Goal: Transaction & Acquisition: Purchase product/service

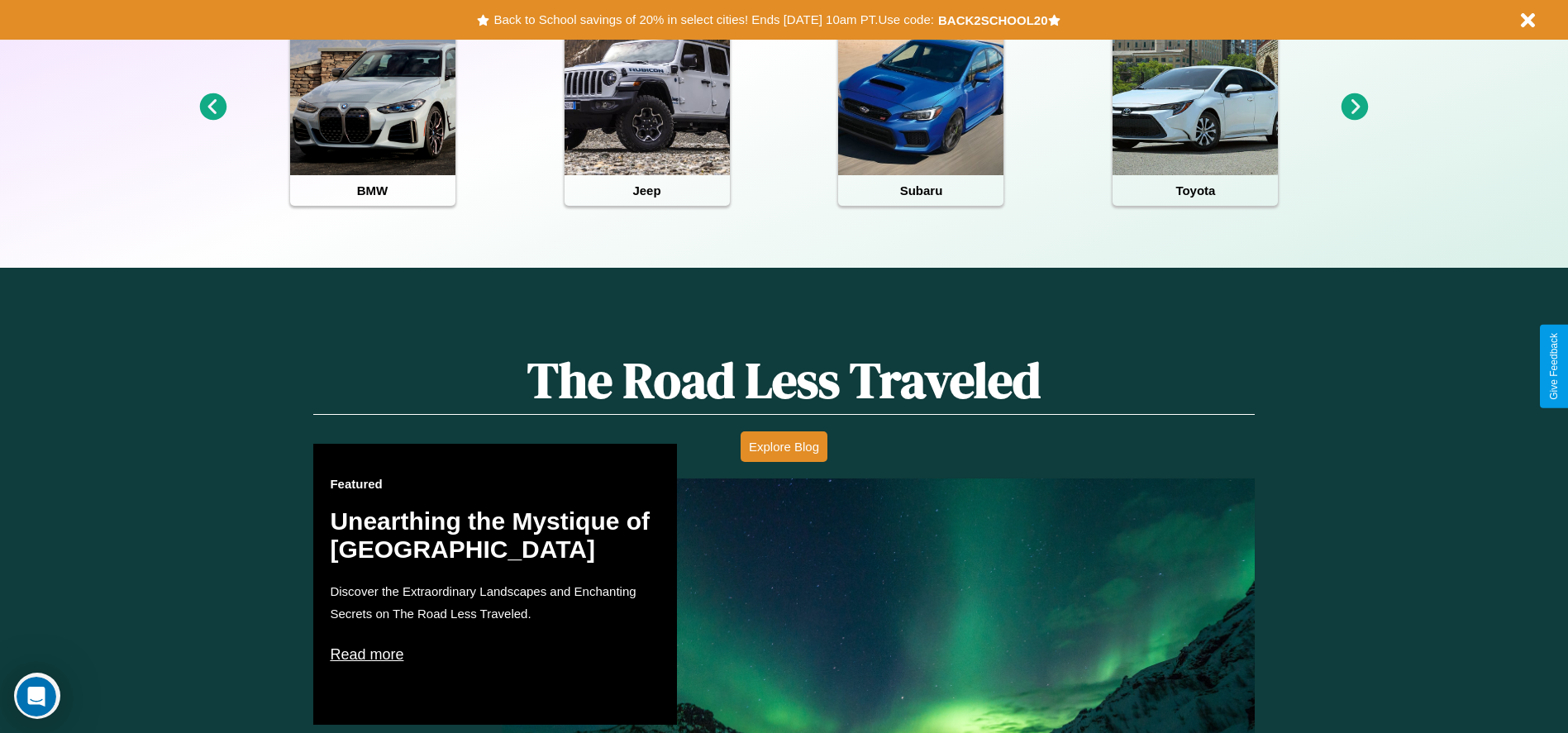
scroll to position [736, 0]
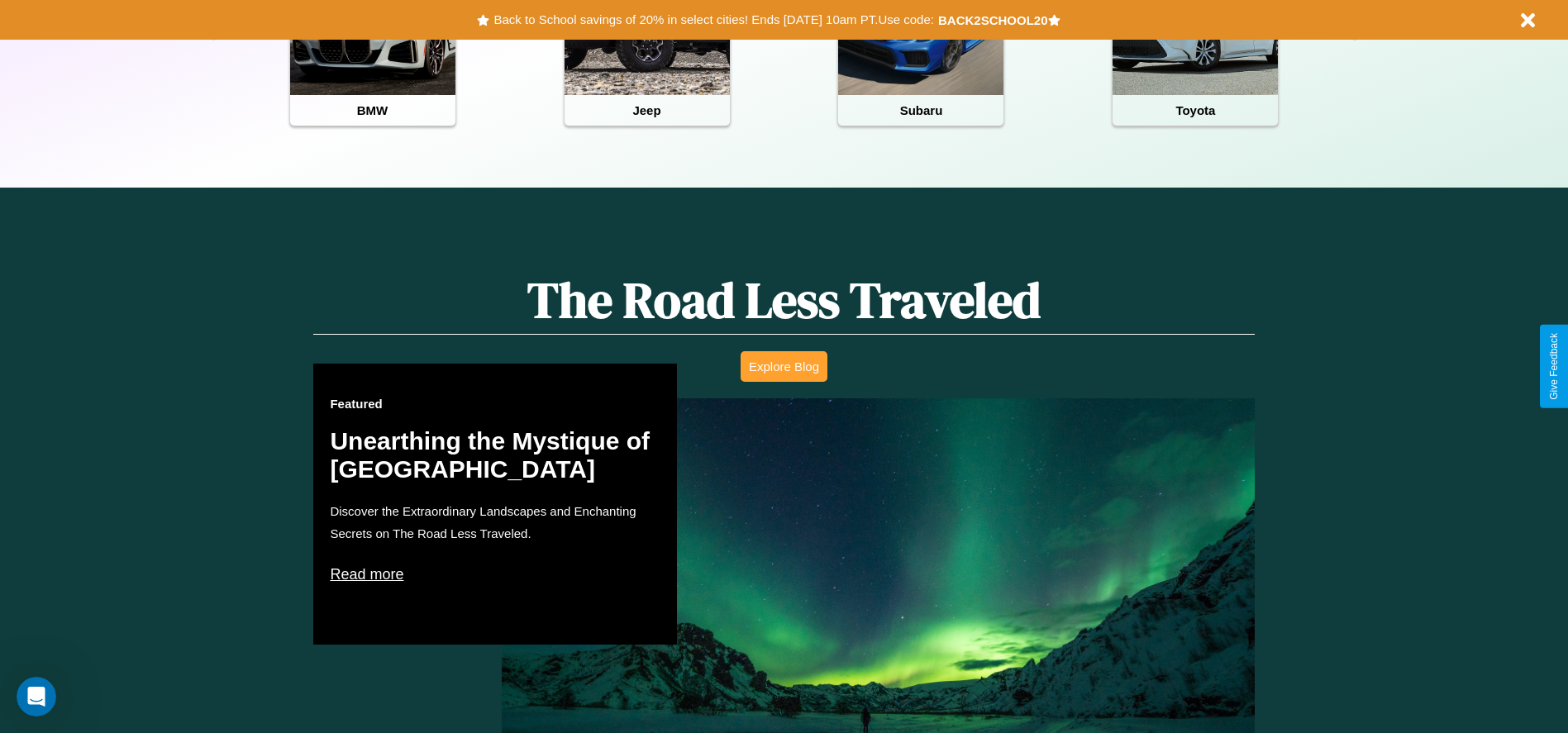
click at [784, 366] on button "Explore Blog" at bounding box center [784, 366] width 87 height 31
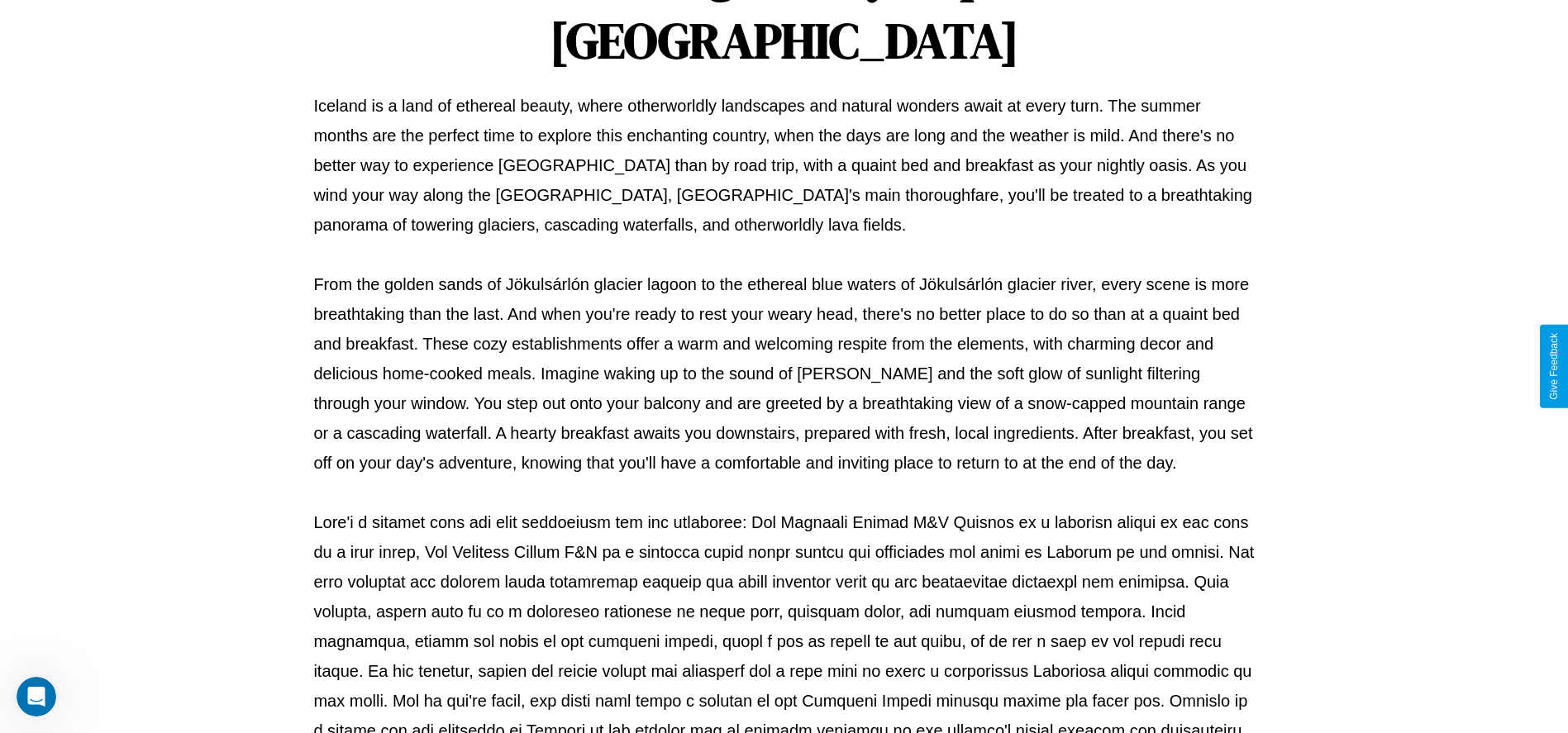
scroll to position [548, 0]
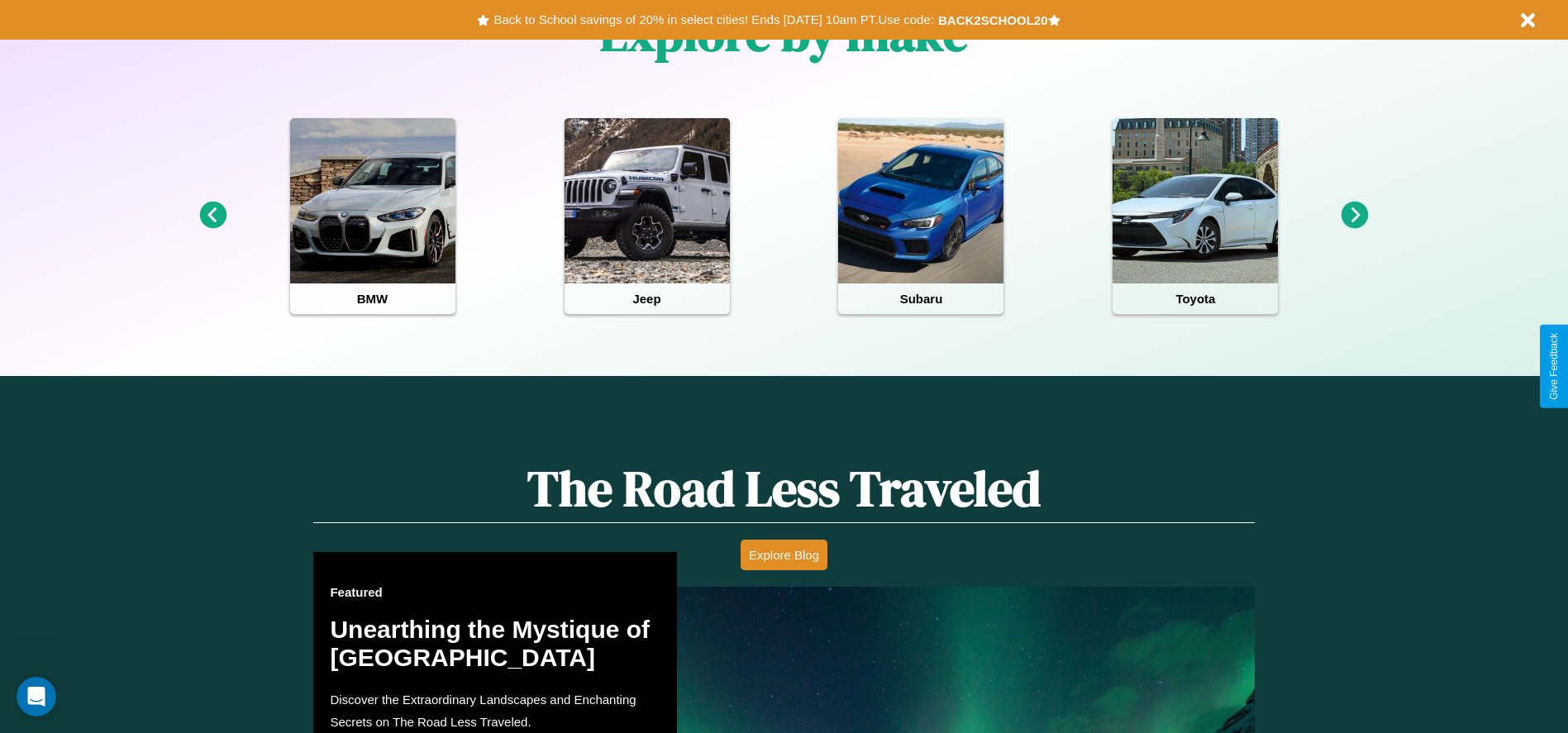
scroll to position [776, 0]
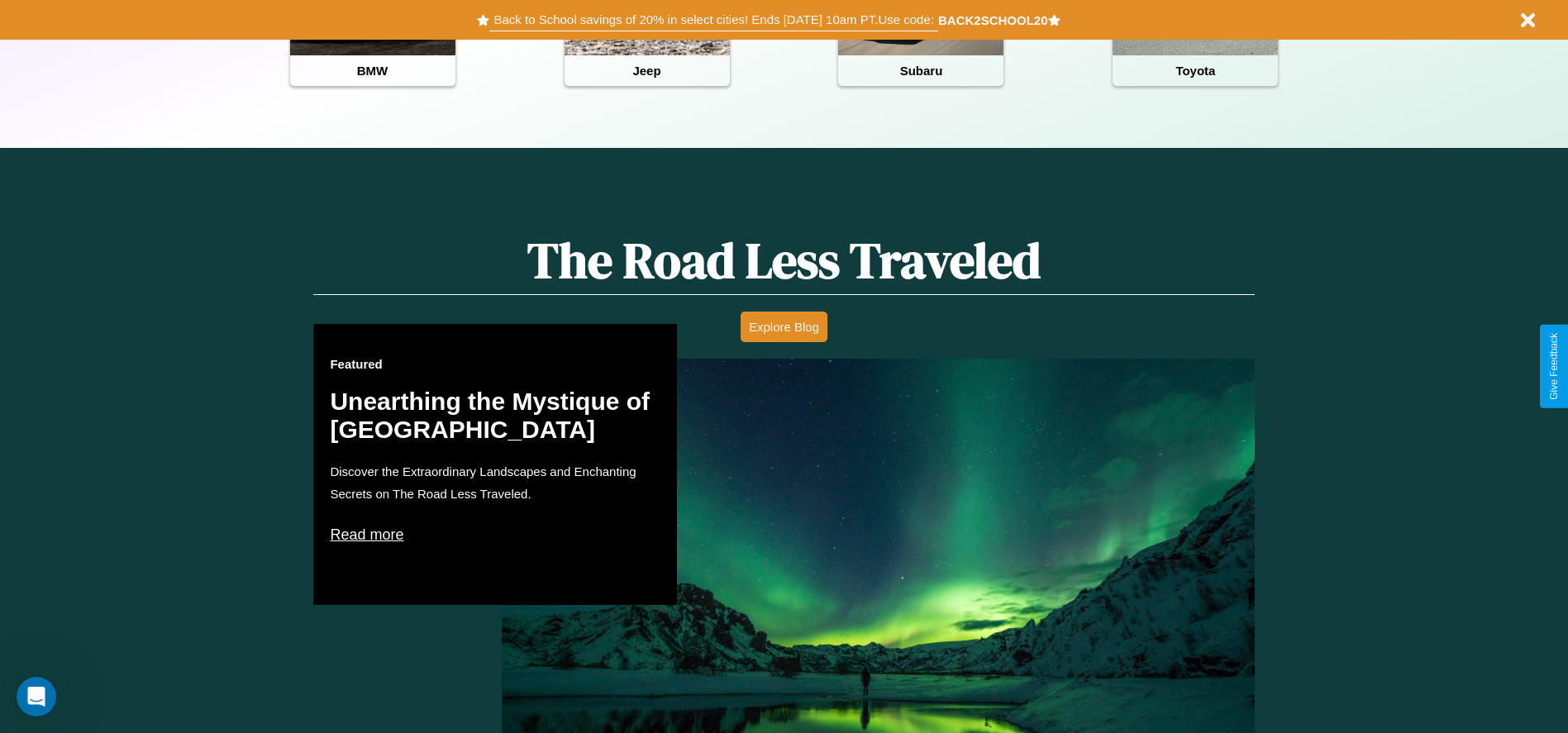
click at [713, 20] on button "Back to School savings of 20% in select cities! Ends [DATE] 10am PT. Use code:" at bounding box center [713, 20] width 448 height 23
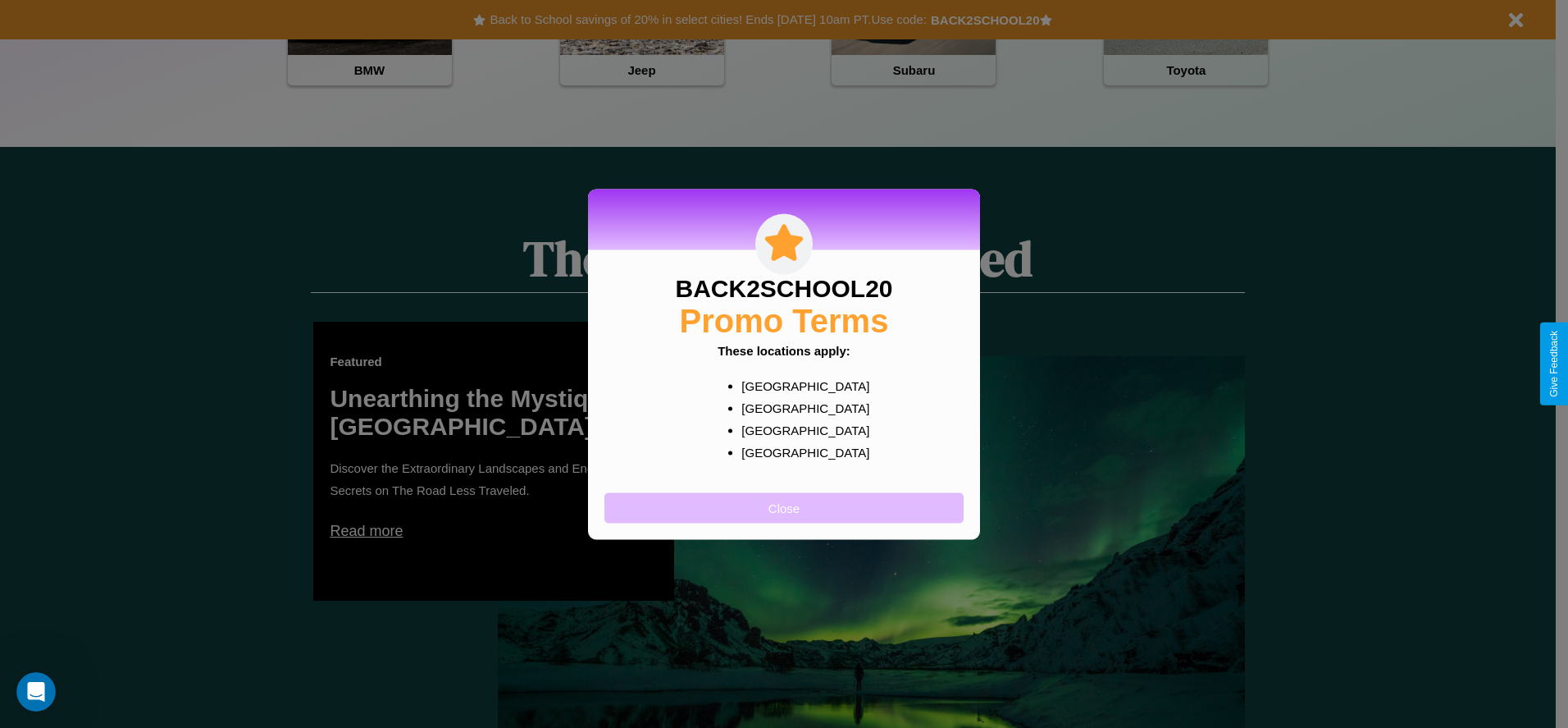
click at [784, 507] on button "Close" at bounding box center [784, 507] width 359 height 30
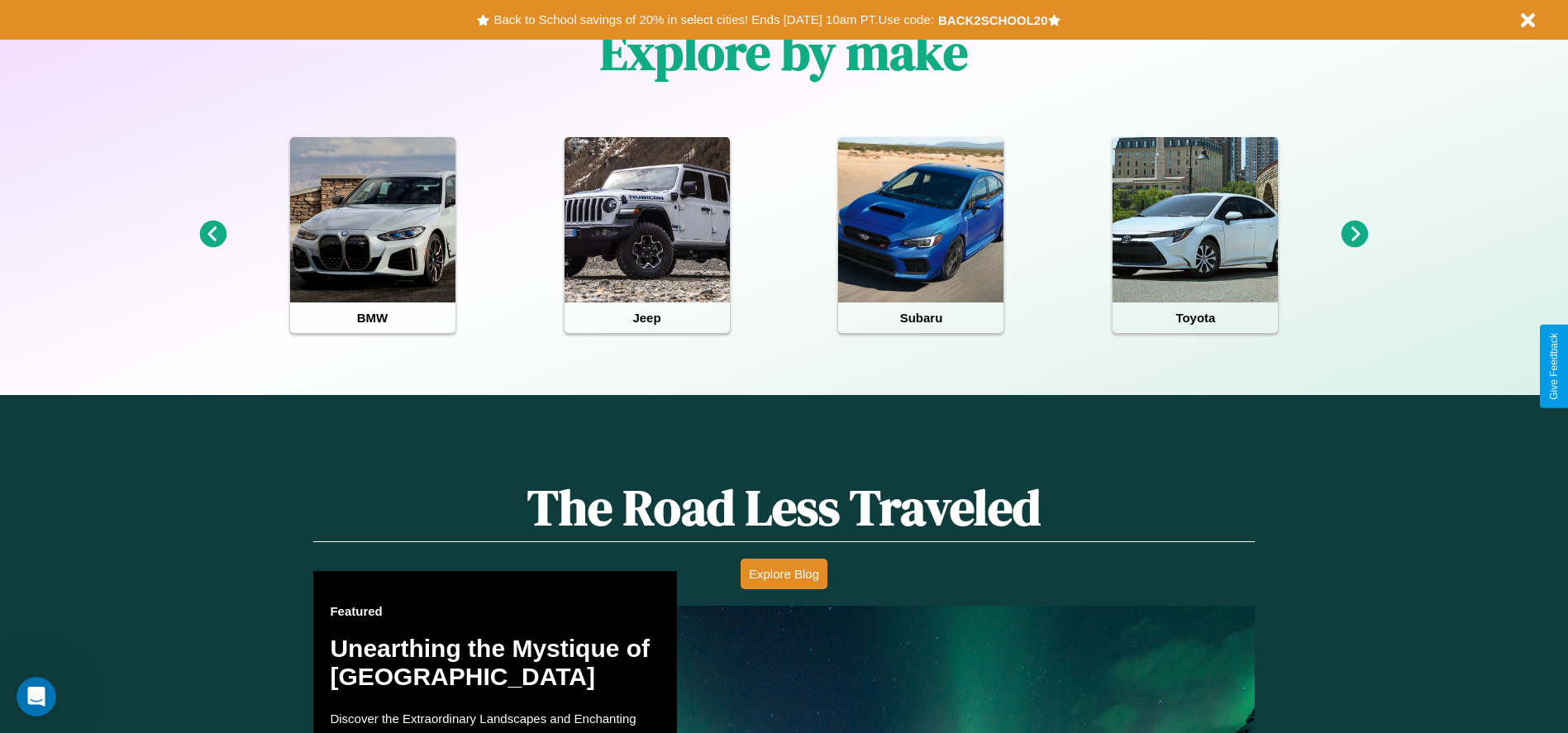
scroll to position [0, 0]
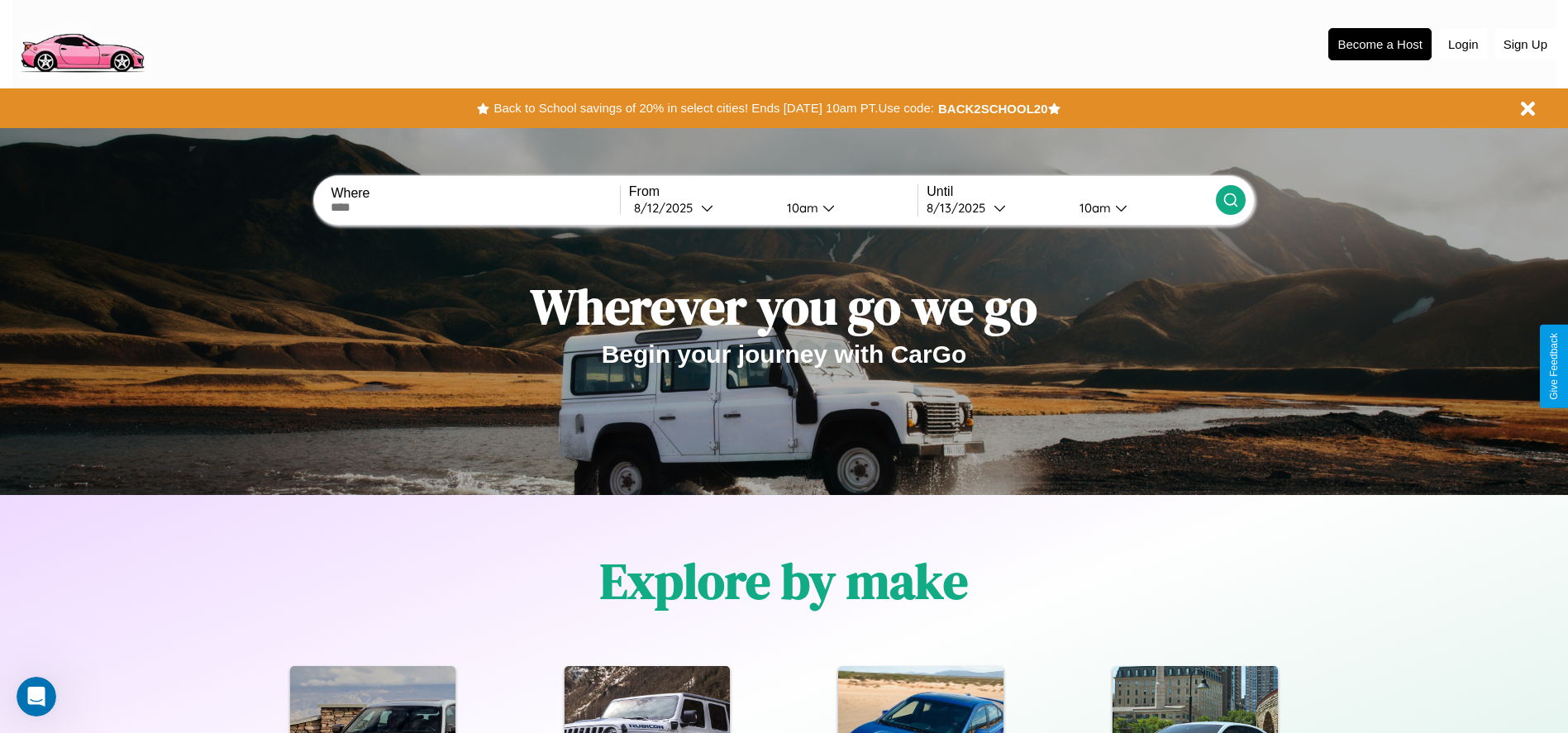
click at [475, 207] on input "text" at bounding box center [475, 207] width 289 height 13
type input "*******"
click at [701, 207] on div "[DATE]" at bounding box center [667, 207] width 67 height 16
select select "*"
select select "****"
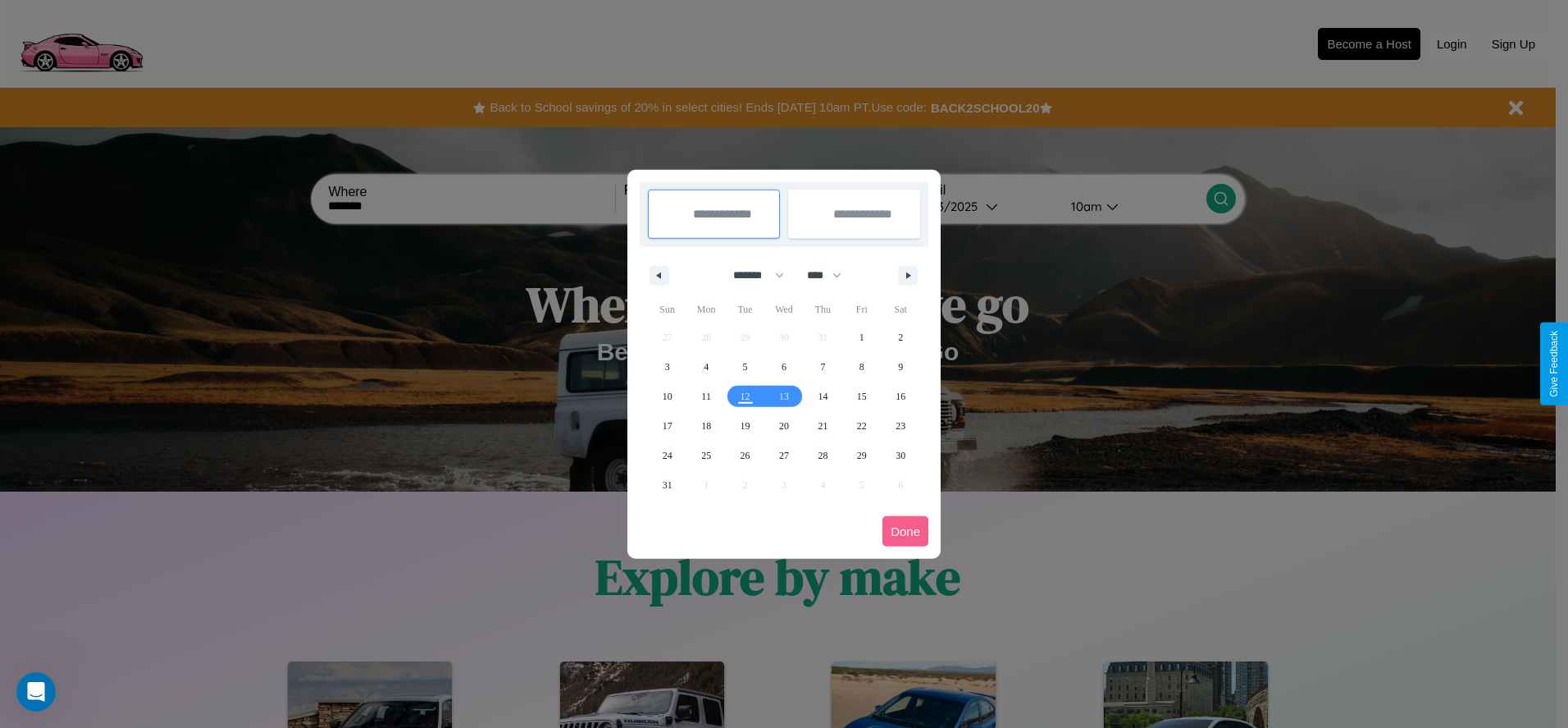
drag, startPoint x: 751, startPoint y: 275, endPoint x: 784, endPoint y: 329, distance: 63.3
click at [751, 275] on select "******* ******** ***** ***** *** **** **** ****** ********* ******* ******** **…" at bounding box center [756, 275] width 70 height 27
select select "*"
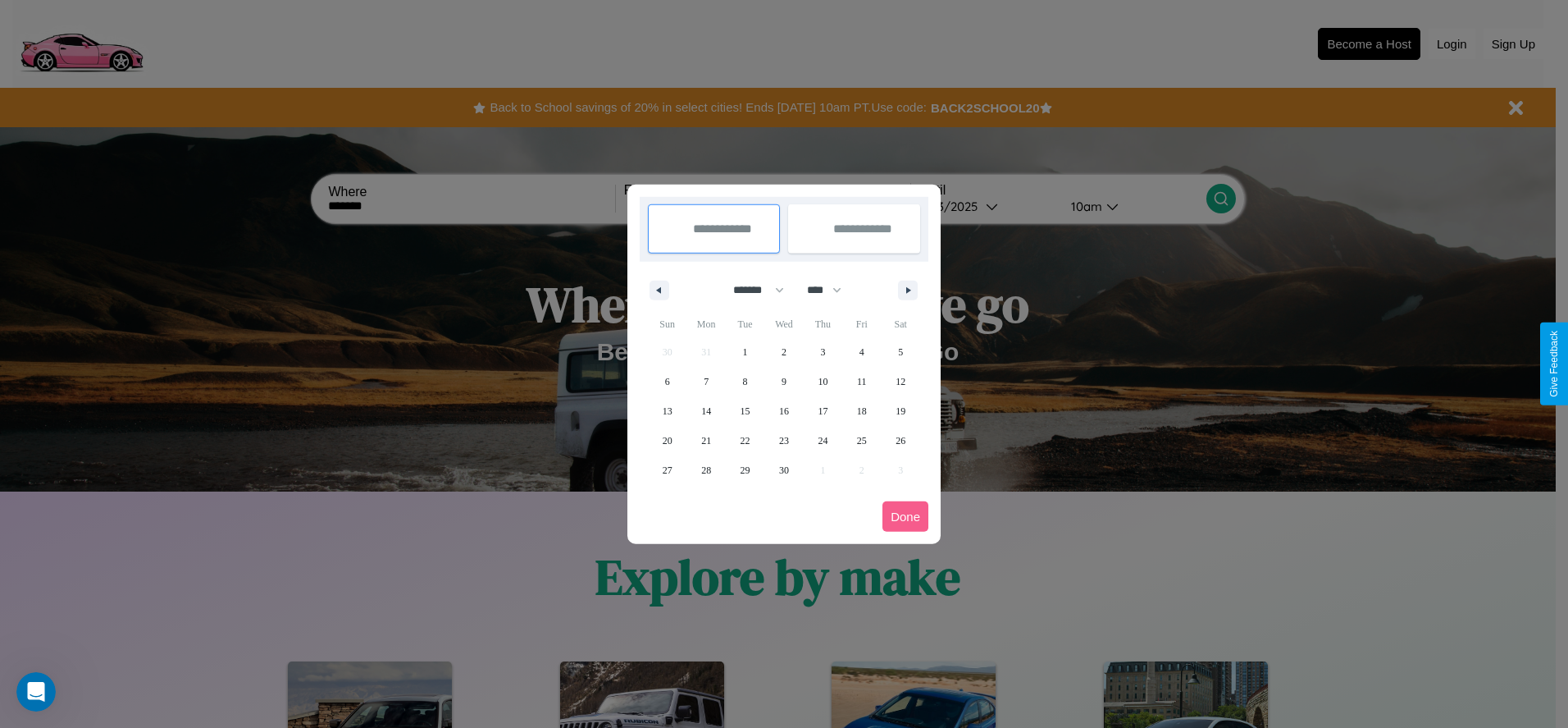
drag, startPoint x: 831, startPoint y: 290, endPoint x: 784, endPoint y: 329, distance: 61.1
click at [831, 290] on select "**** **** **** **** **** **** **** **** **** **** **** **** **** **** **** ****…" at bounding box center [824, 290] width 49 height 27
select select "****"
click at [784, 469] on span "29" at bounding box center [784, 470] width 10 height 30
type input "**********"
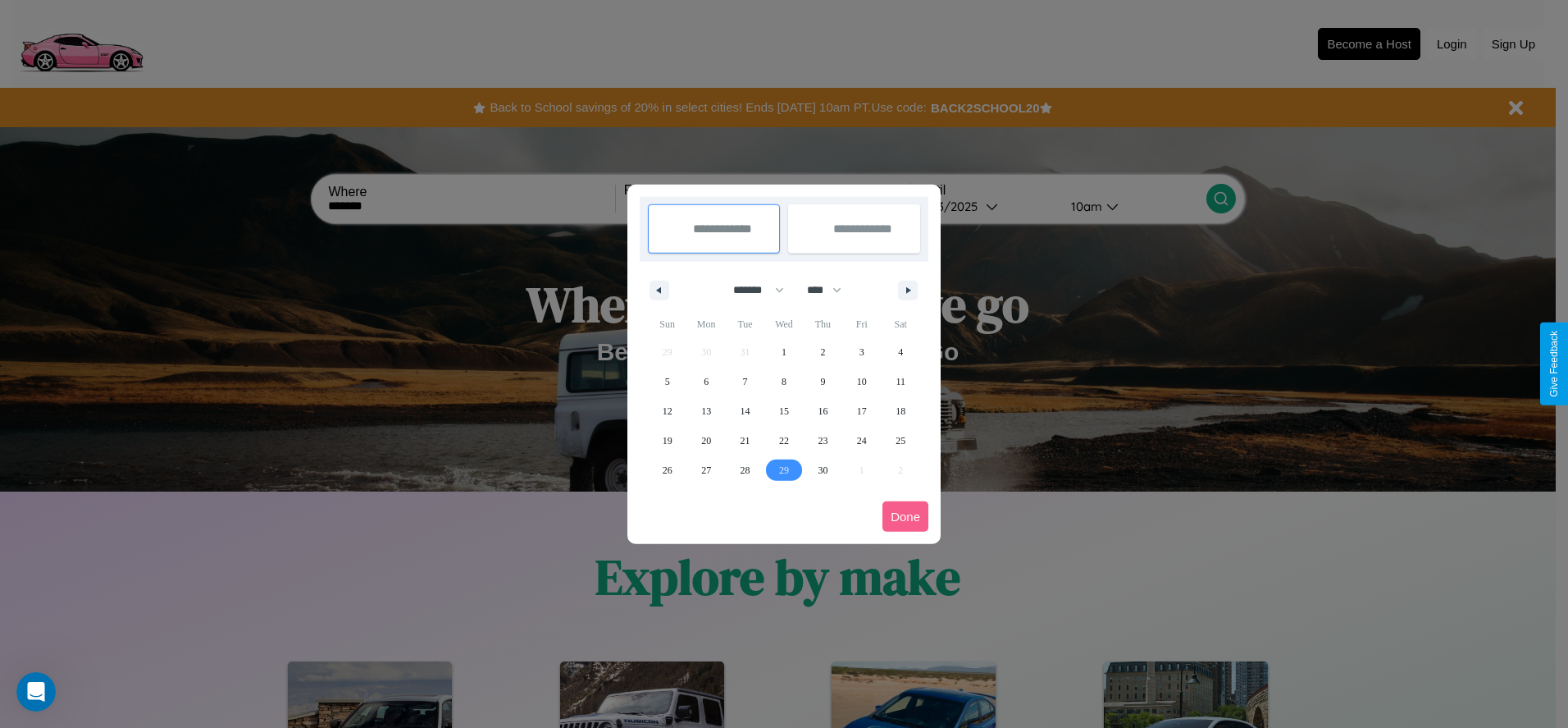
type input "**********"
click at [908, 290] on icon "button" at bounding box center [911, 291] width 8 height 7
select select "*"
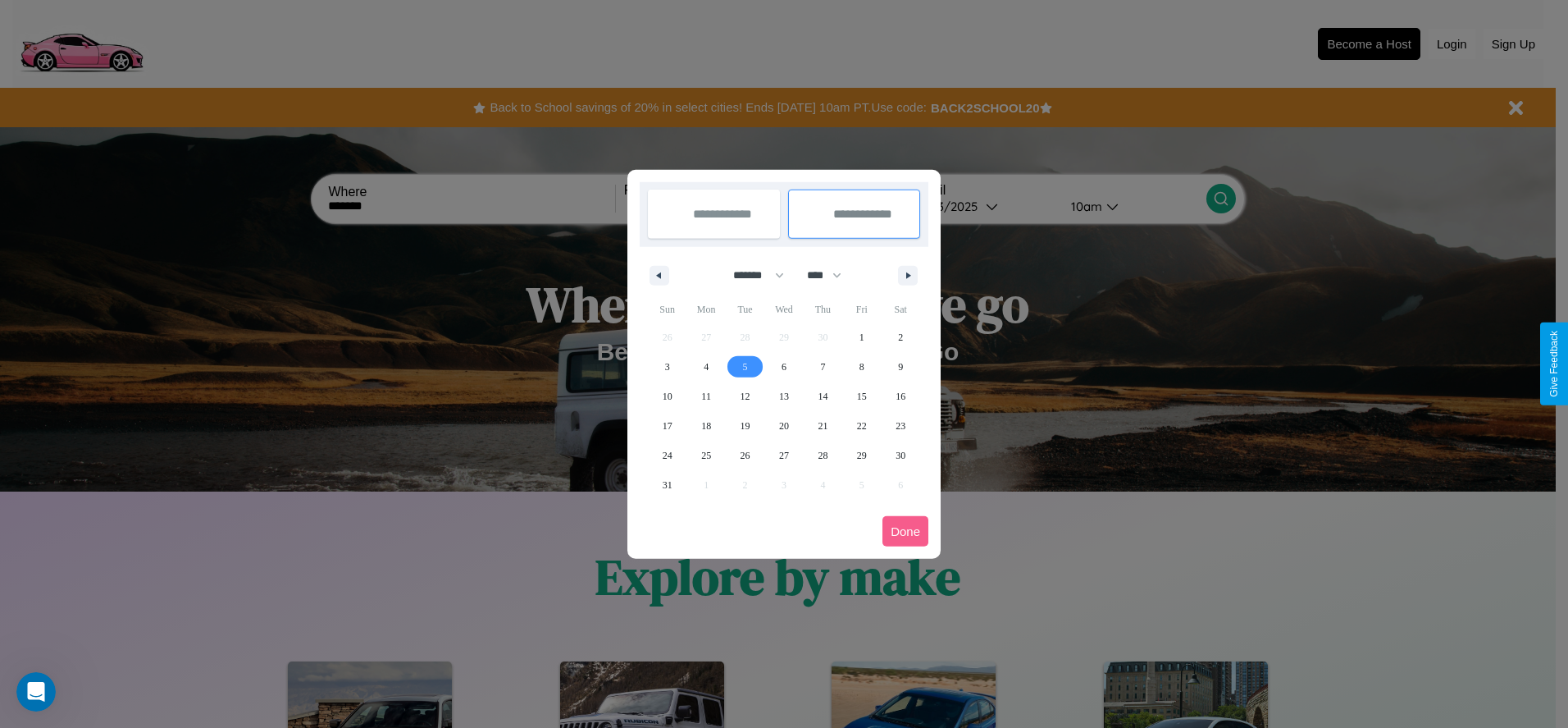
click at [745, 366] on span "5" at bounding box center [746, 366] width 5 height 30
type input "**********"
select select "*"
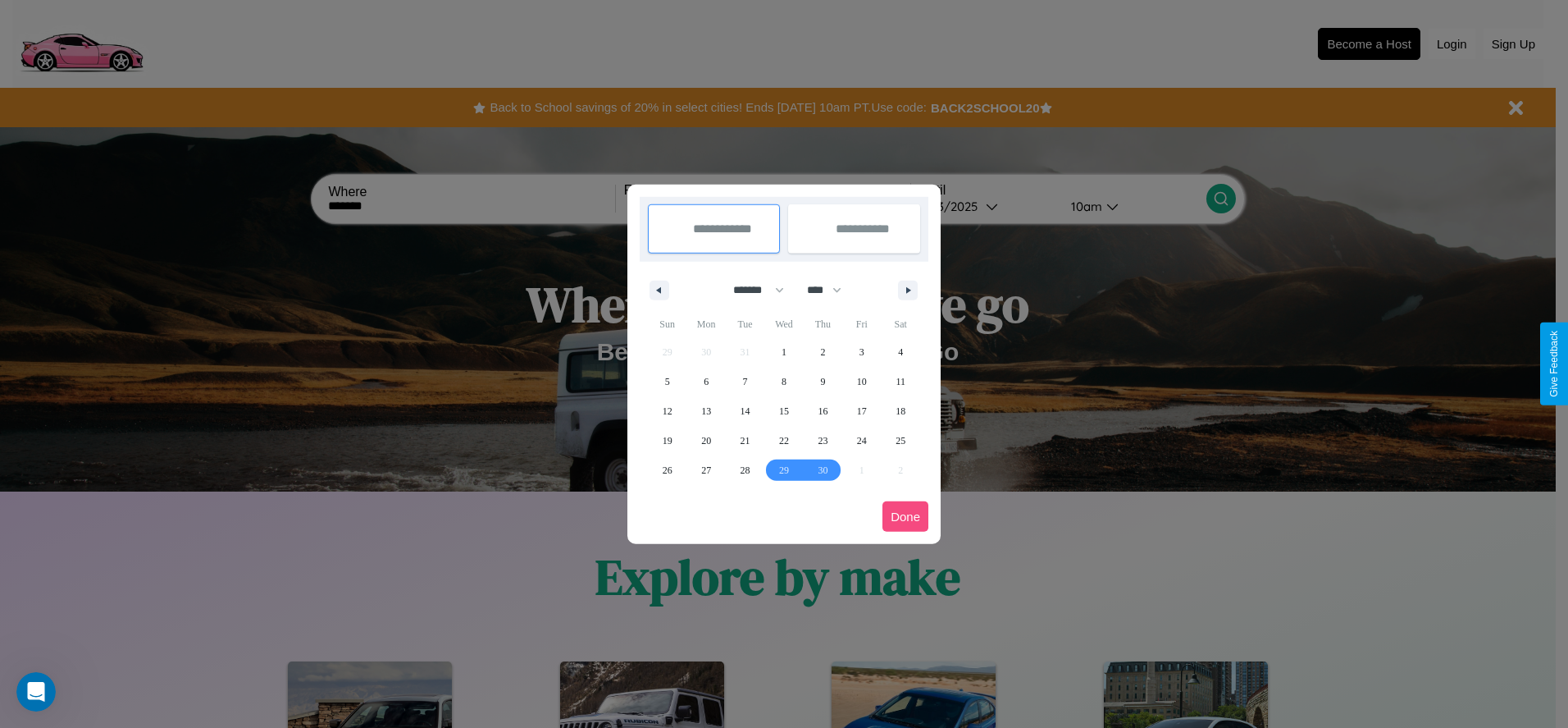
click at [905, 516] on button "Done" at bounding box center [905, 516] width 46 height 30
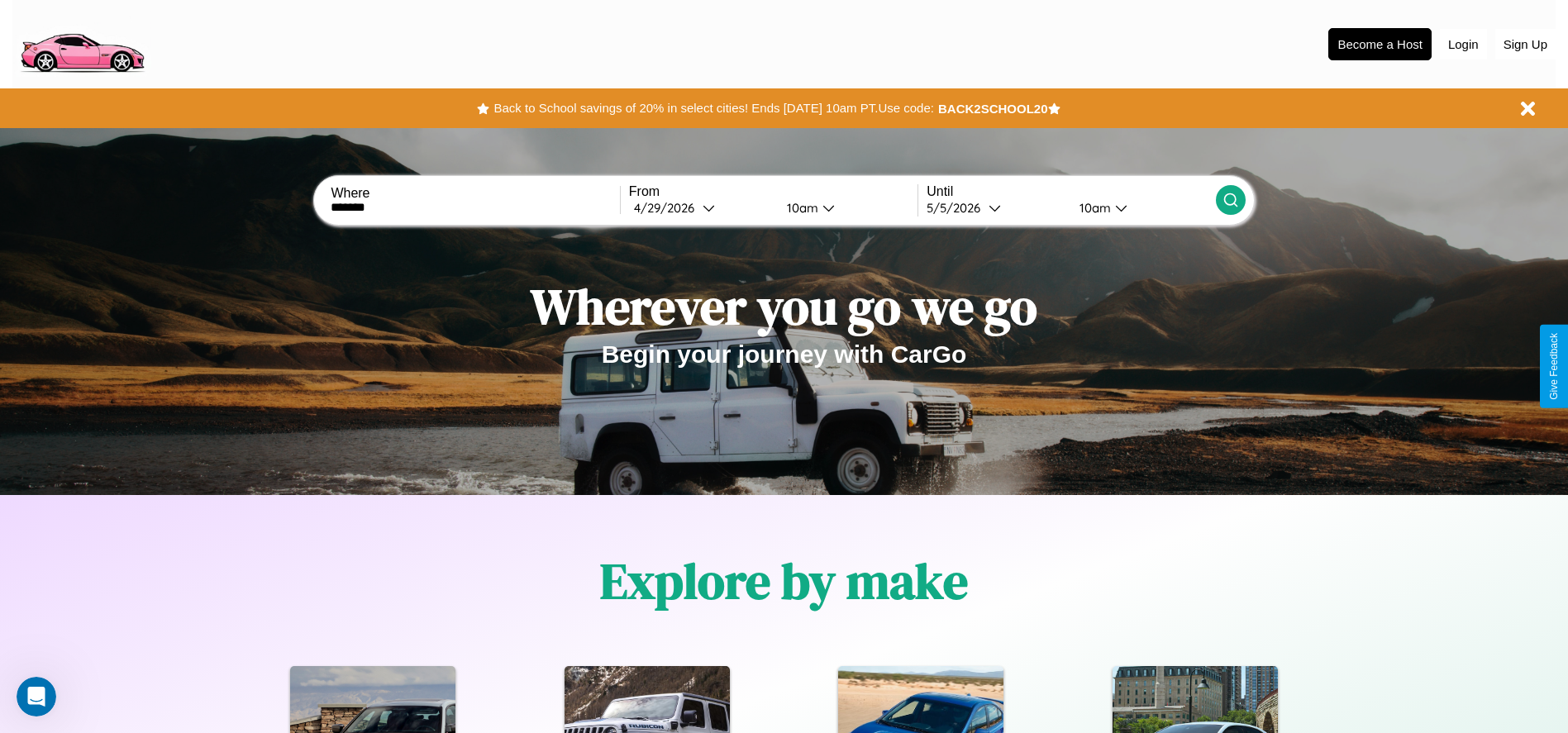
click at [800, 207] on div "10am" at bounding box center [801, 207] width 44 height 16
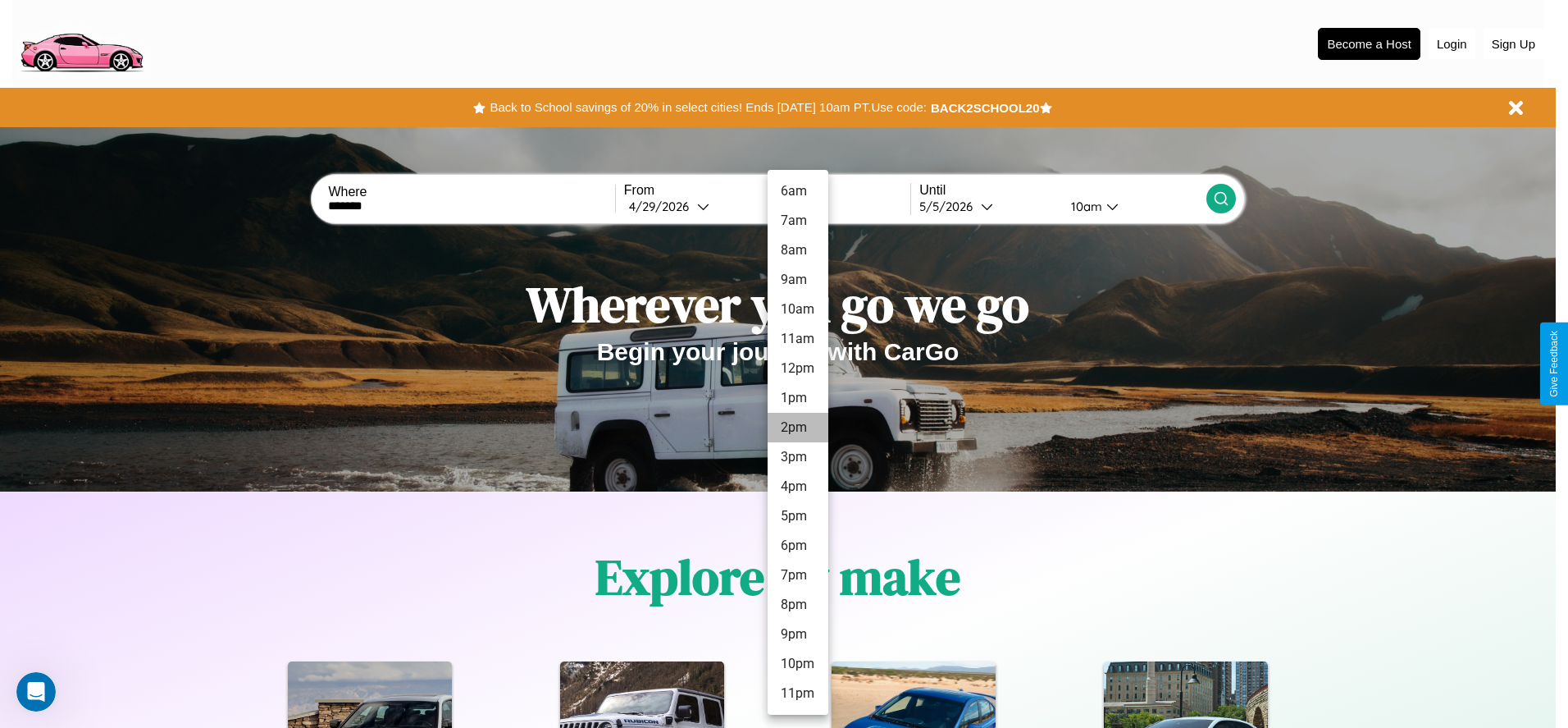
click at [798, 427] on li "2pm" at bounding box center [798, 427] width 61 height 30
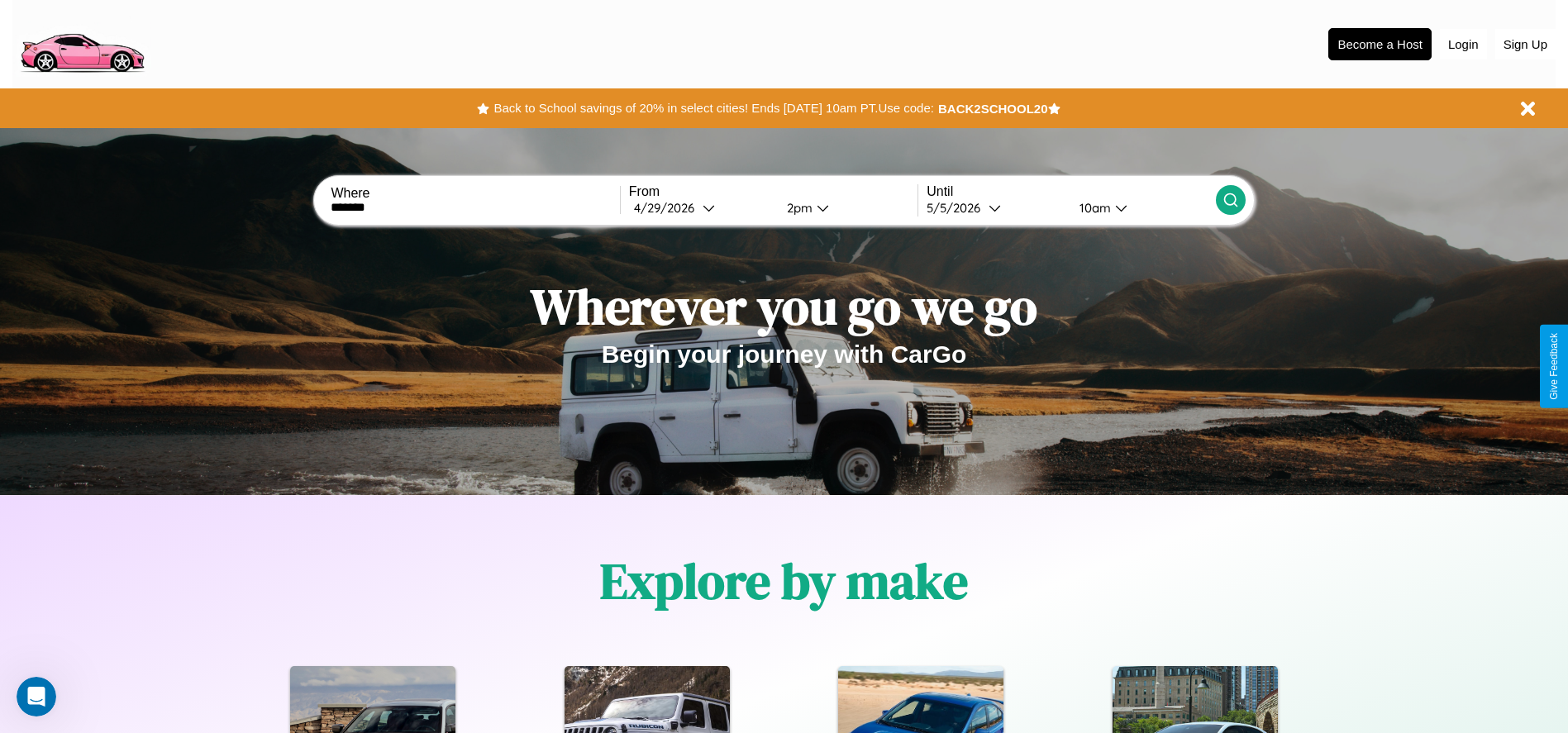
click at [1230, 200] on icon at bounding box center [1231, 200] width 17 height 17
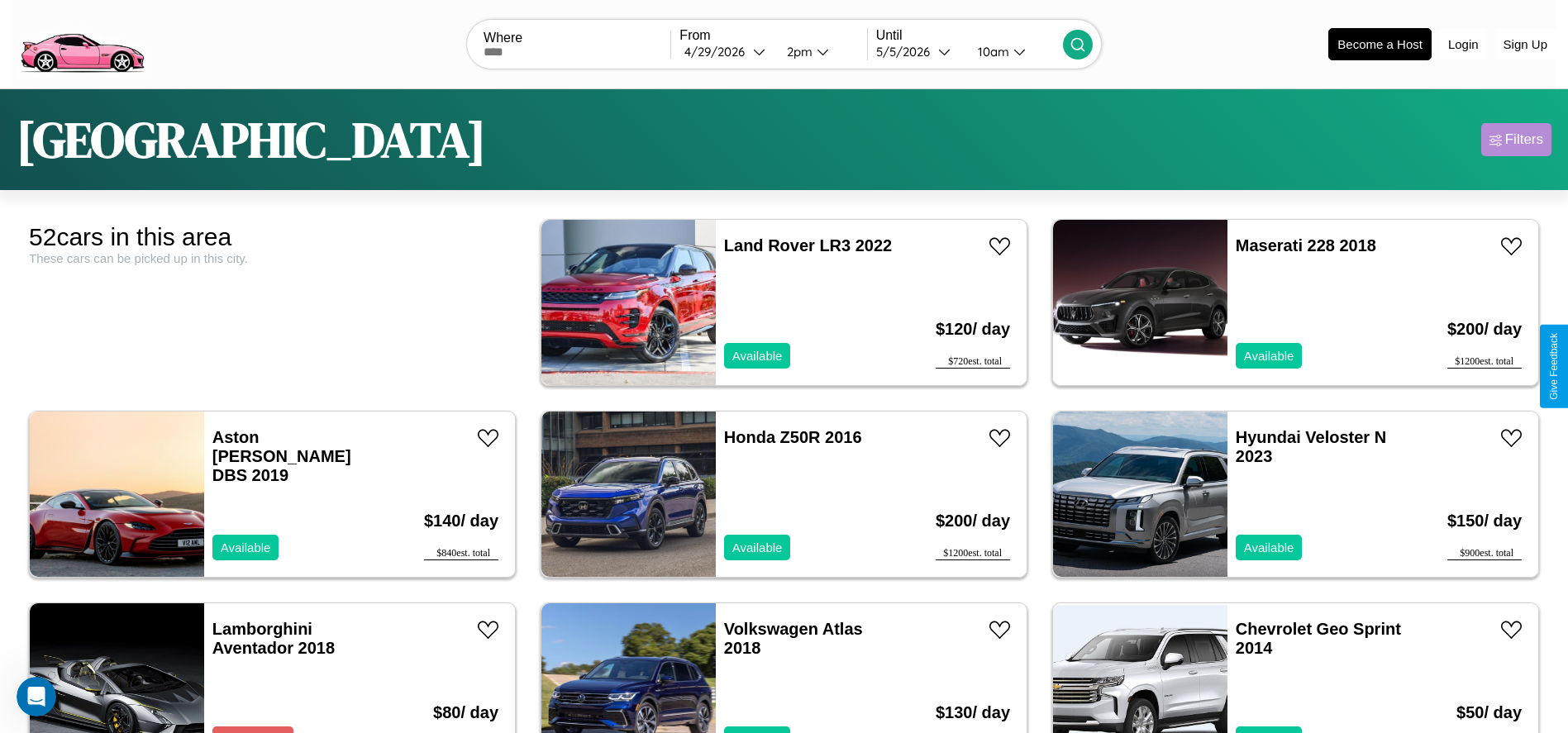
click at [1517, 139] on div "Filters" at bounding box center [1525, 139] width 38 height 17
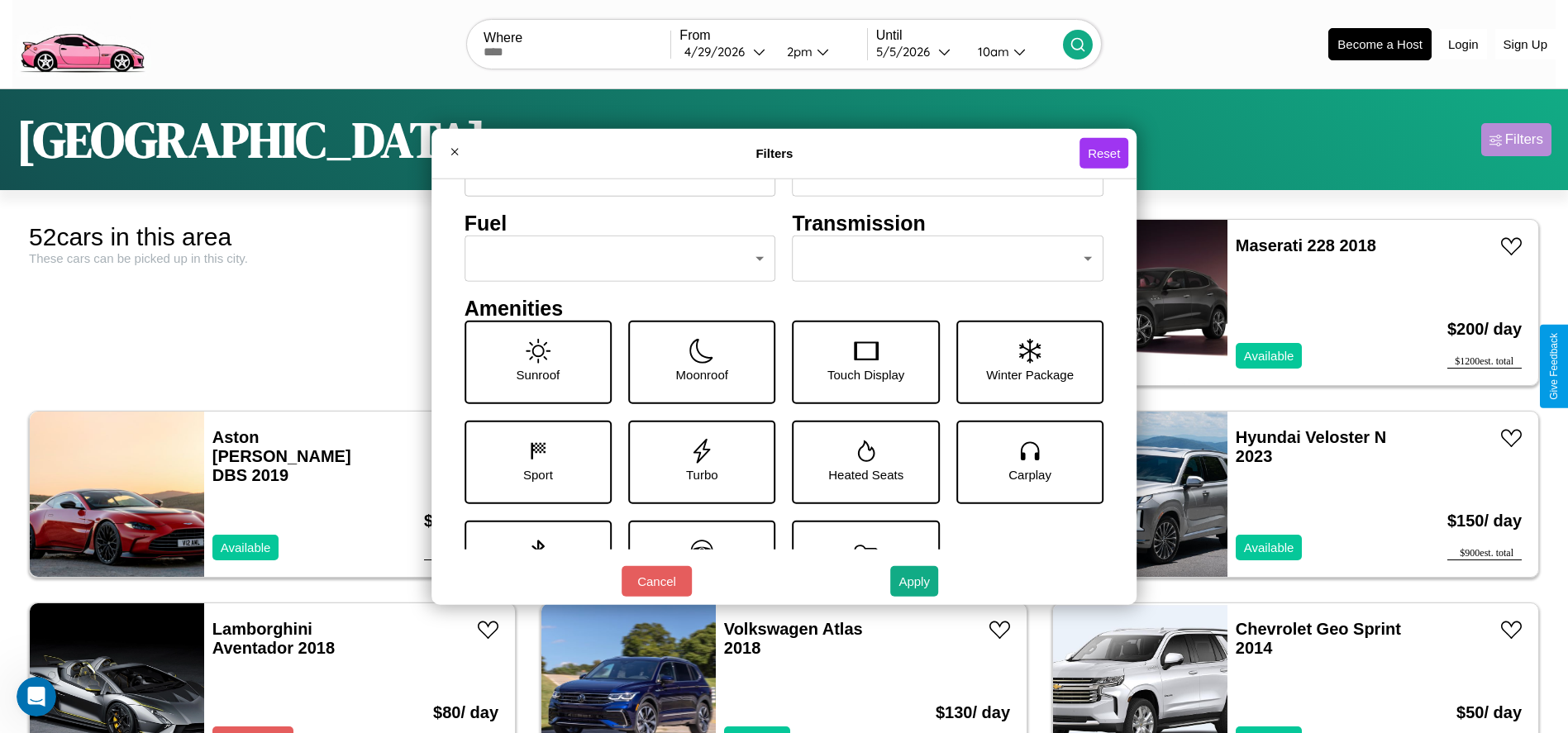
scroll to position [229, 0]
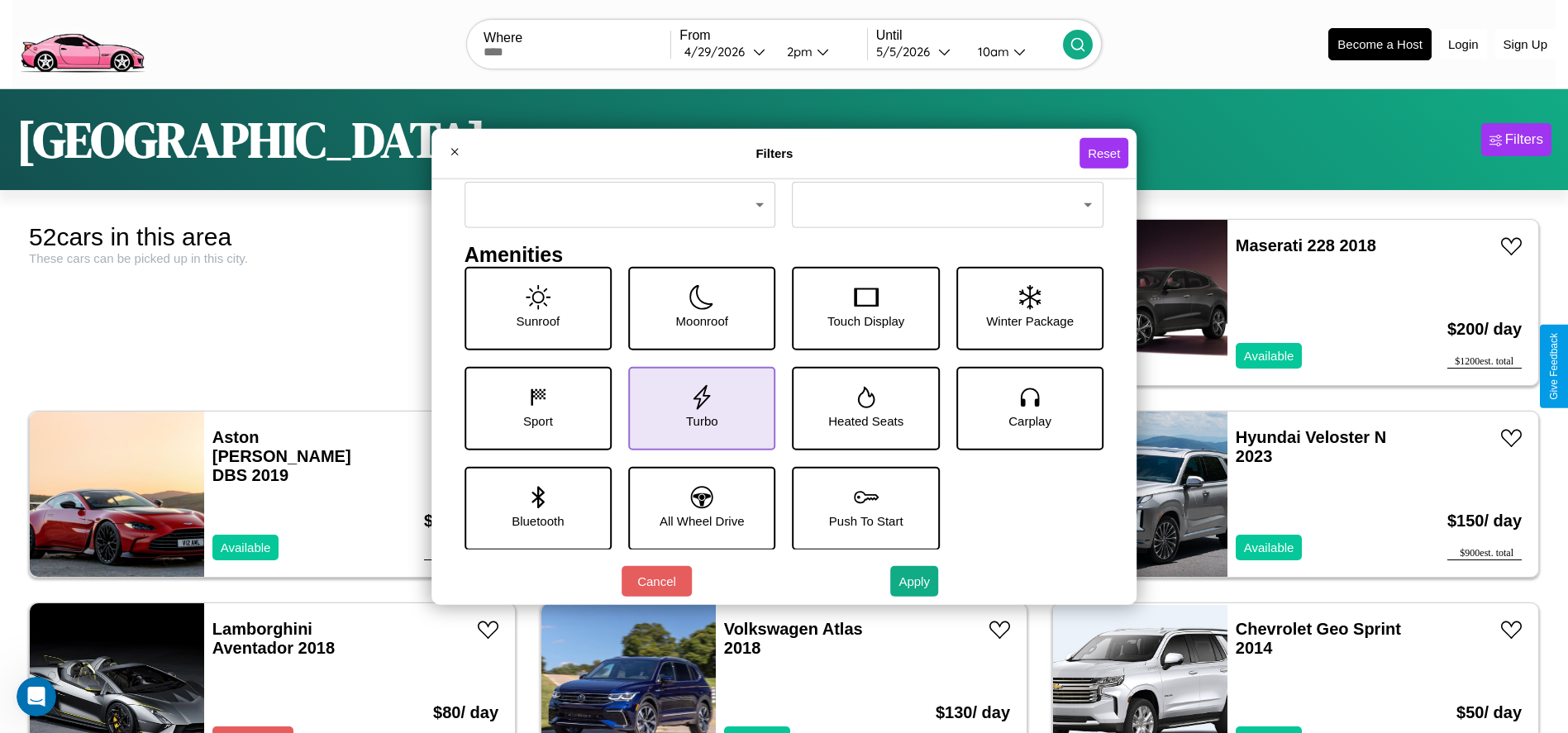
click at [696, 407] on icon at bounding box center [702, 396] width 25 height 25
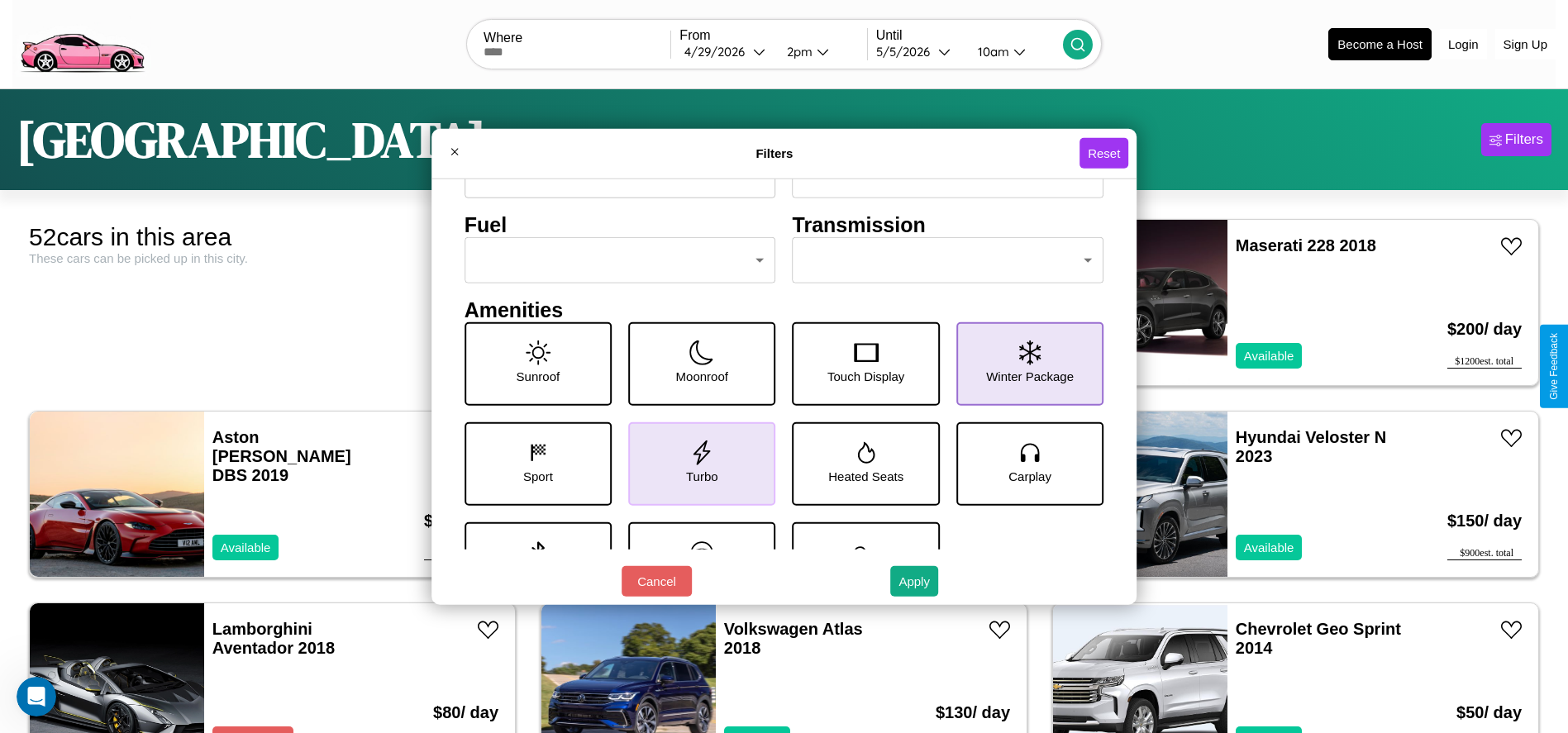
click at [1021, 363] on icon at bounding box center [1030, 352] width 22 height 25
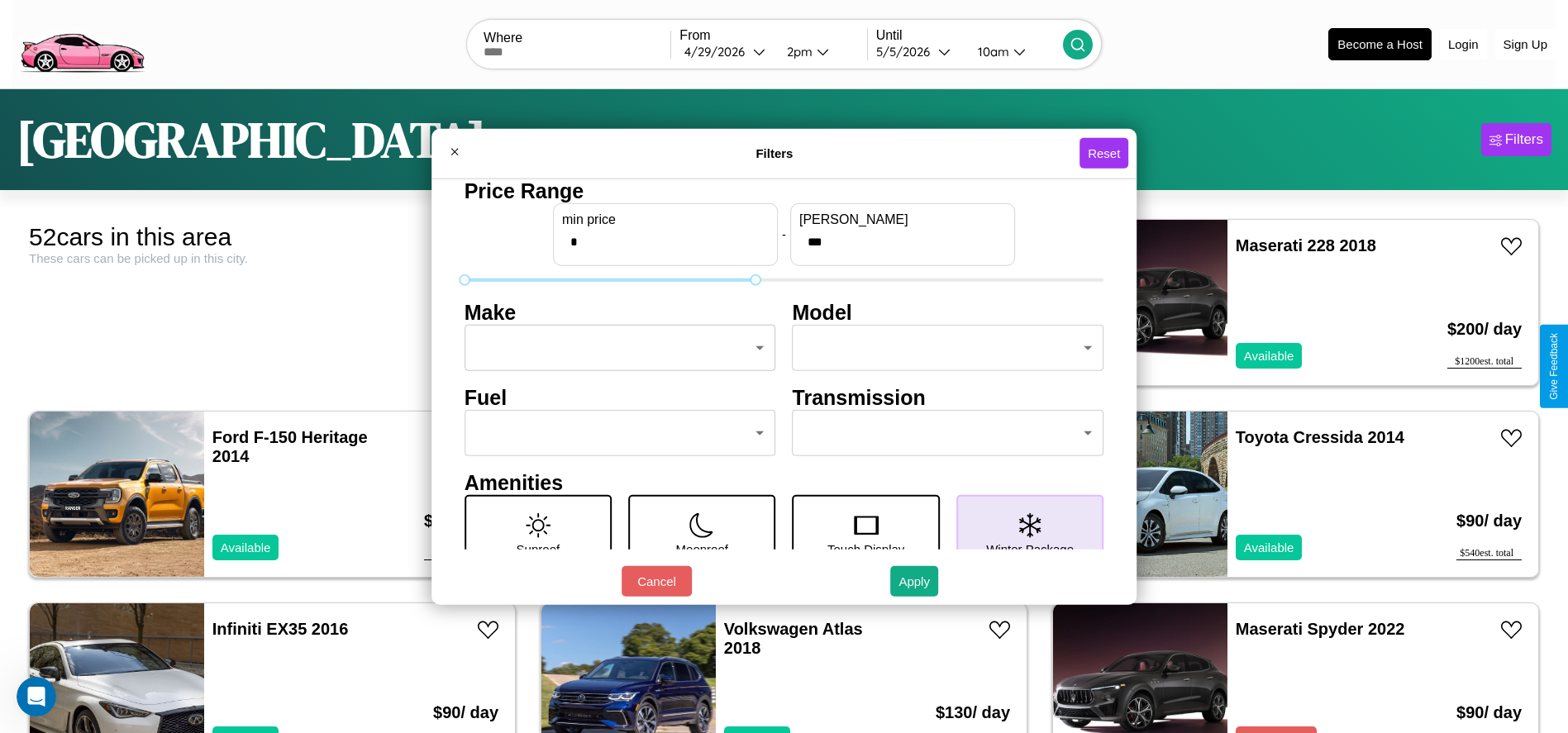
type input "***"
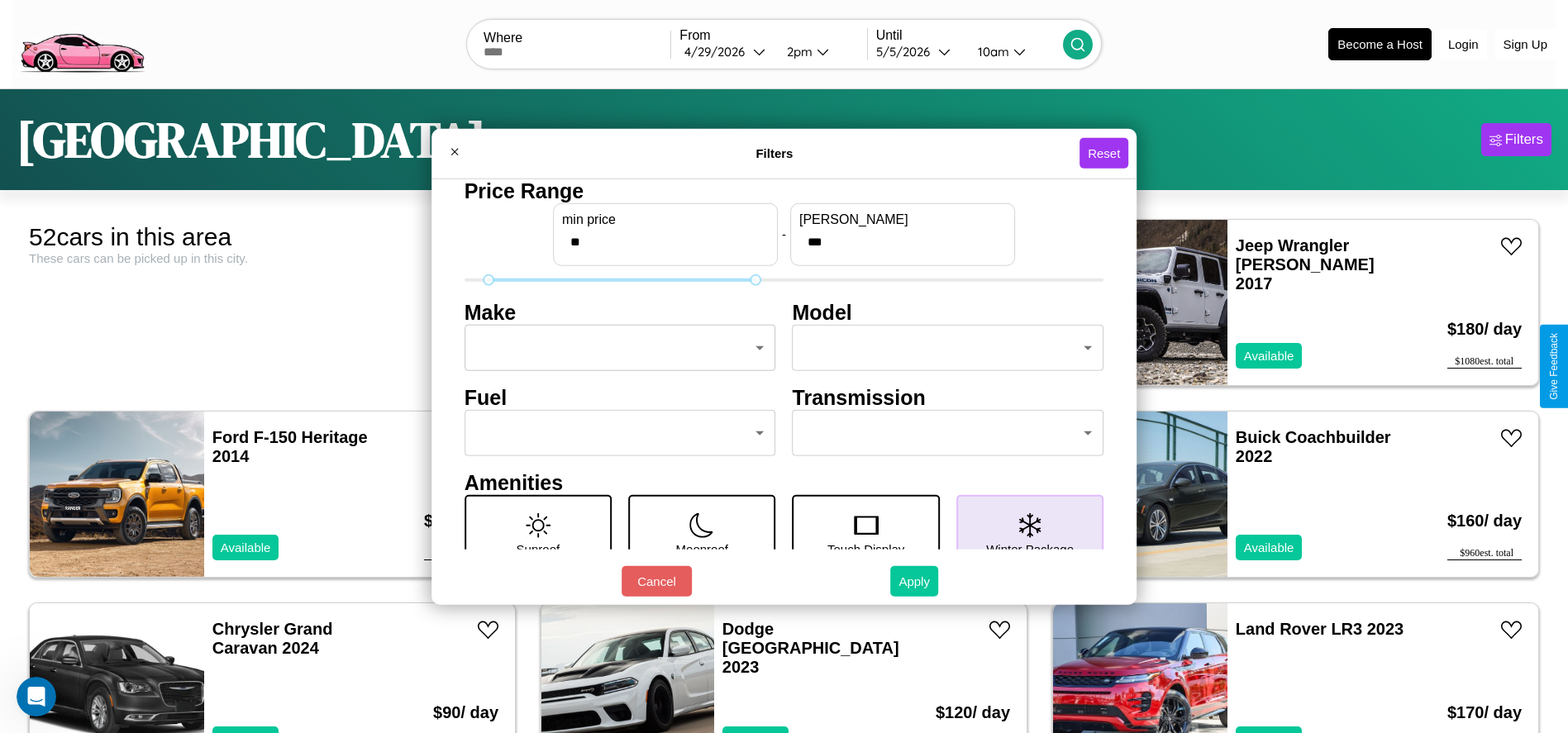
type input "**"
click at [915, 581] on button "Apply" at bounding box center [914, 581] width 48 height 31
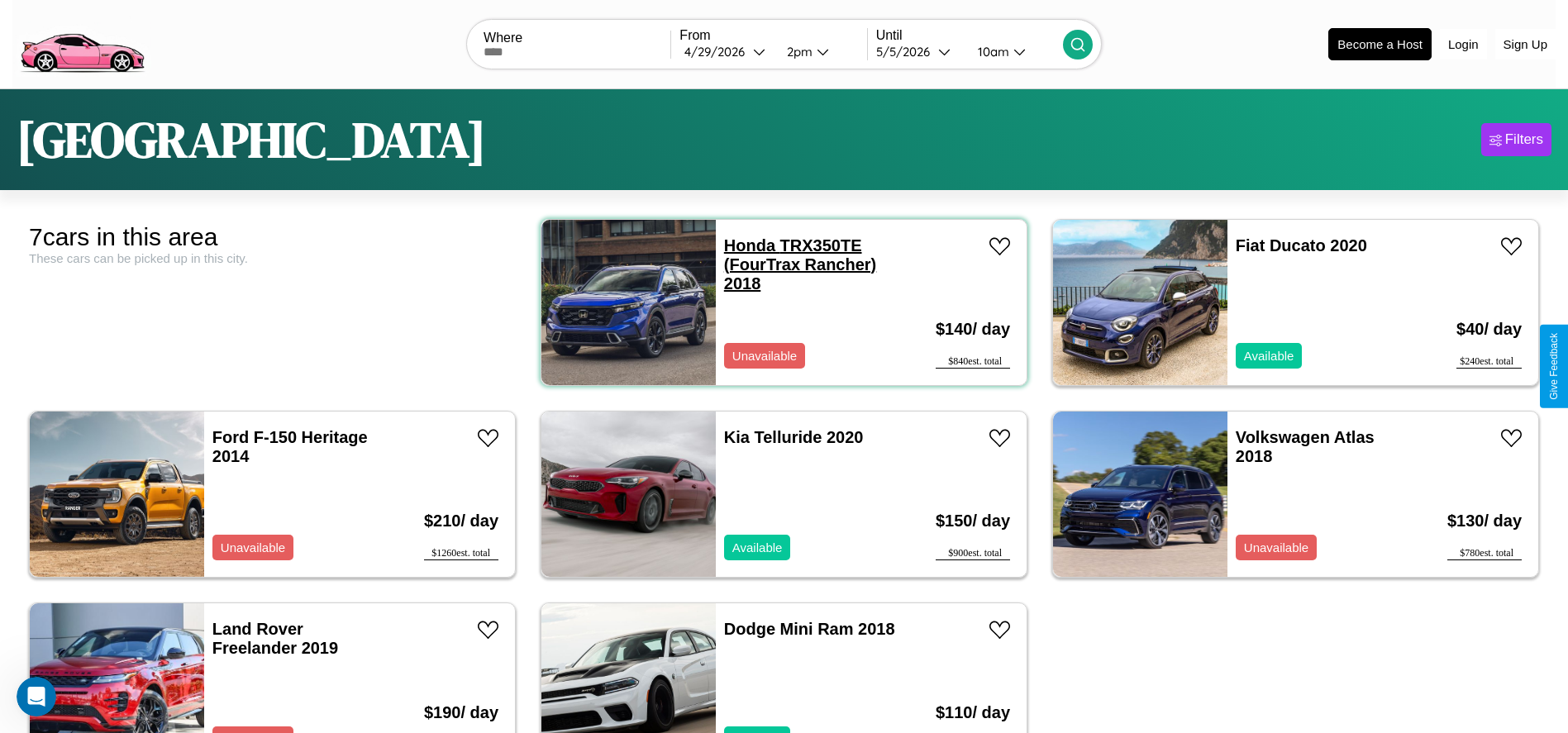
click at [743, 245] on link "Honda TRX350TE (FourTrax Rancher) 2018" at bounding box center [800, 265] width 152 height 56
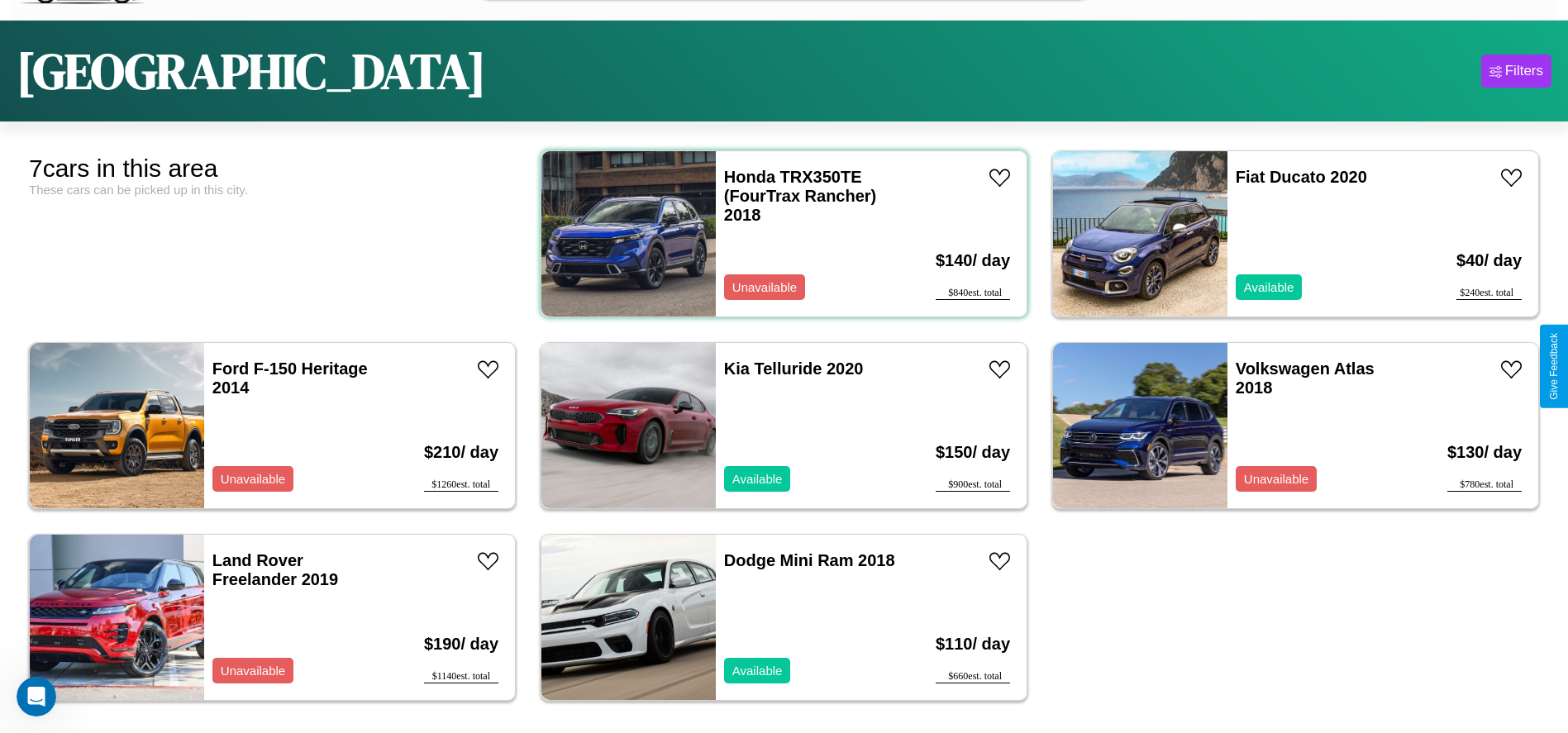
scroll to position [88, 0]
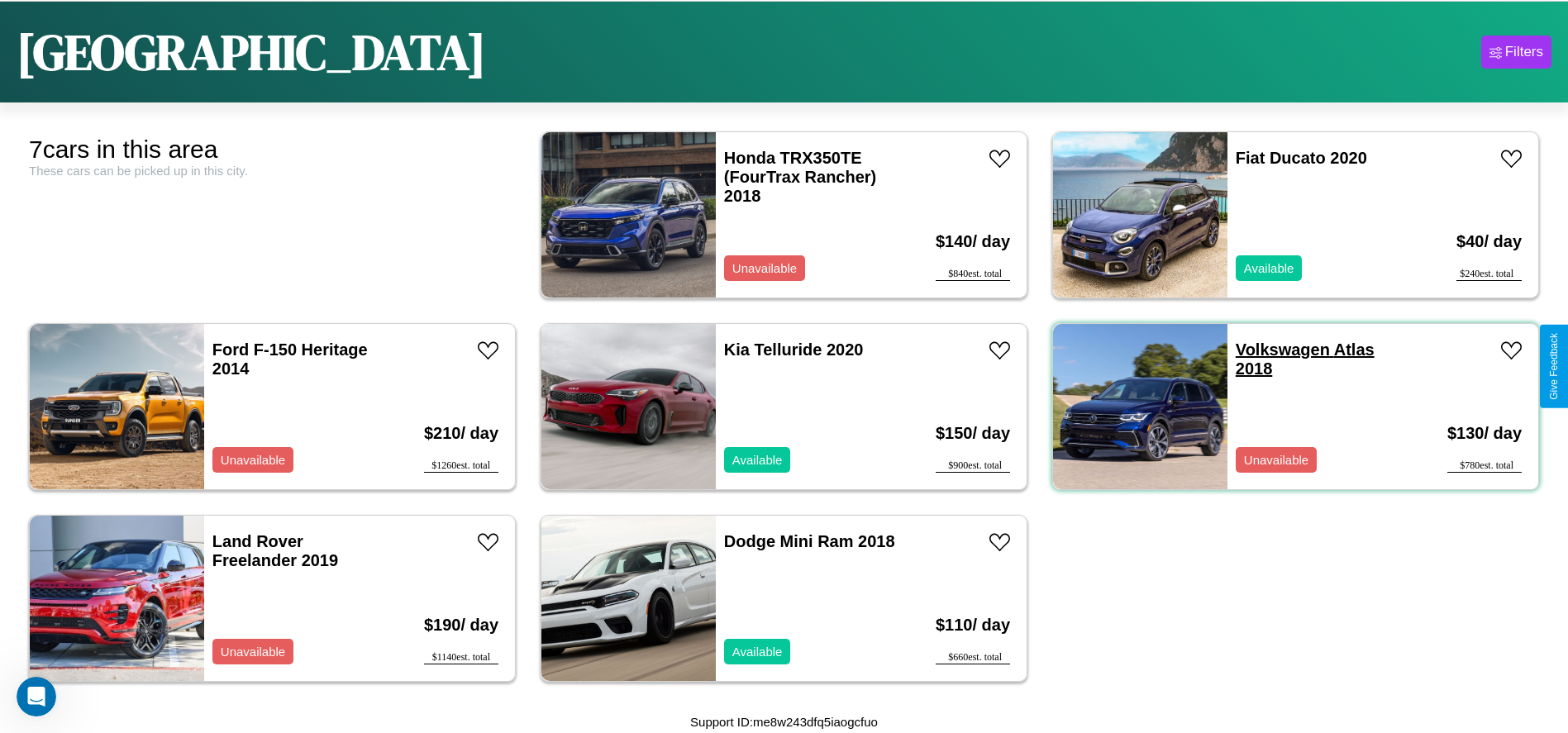
click at [1273, 350] on link "Volkswagen Atlas 2018" at bounding box center [1305, 359] width 139 height 37
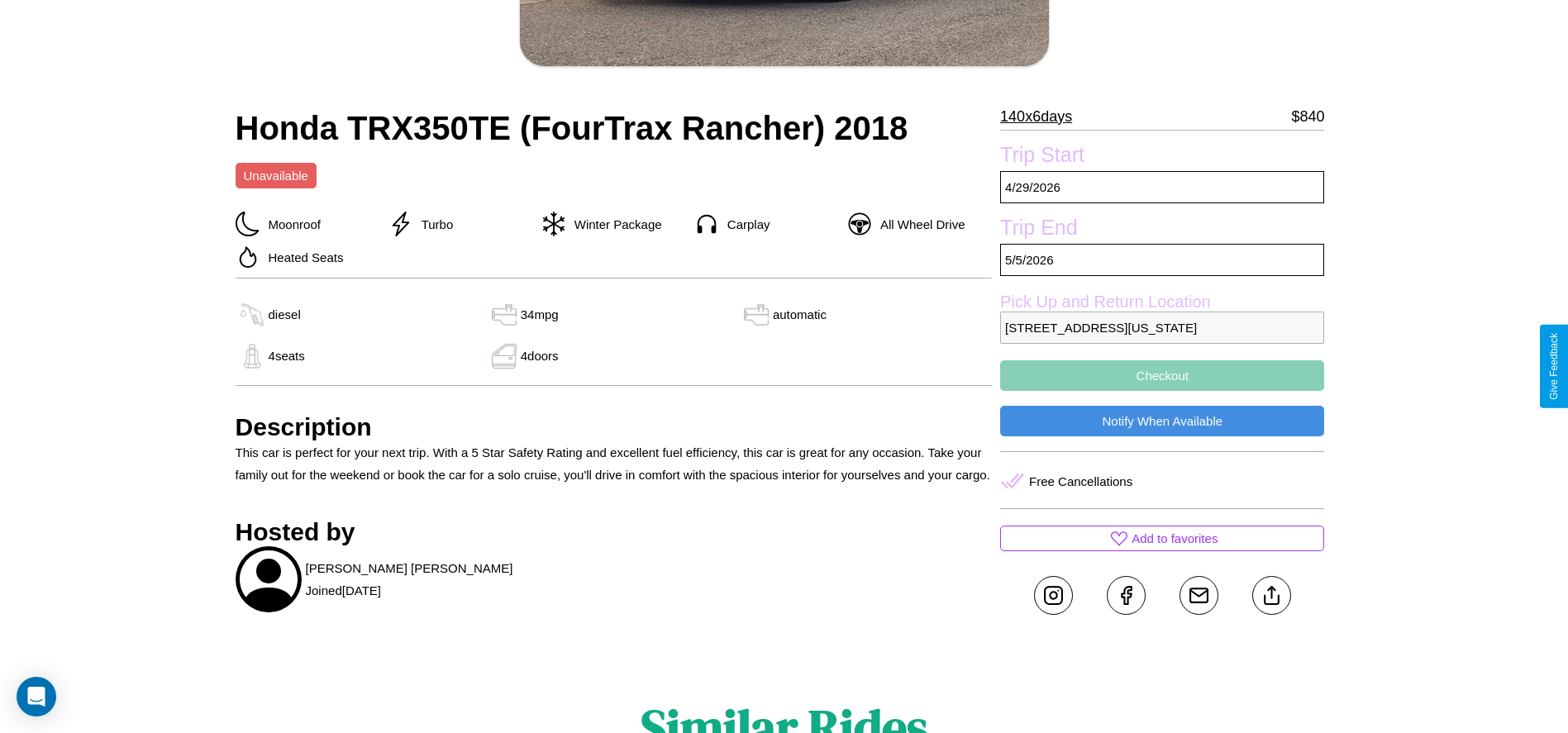
scroll to position [449, 0]
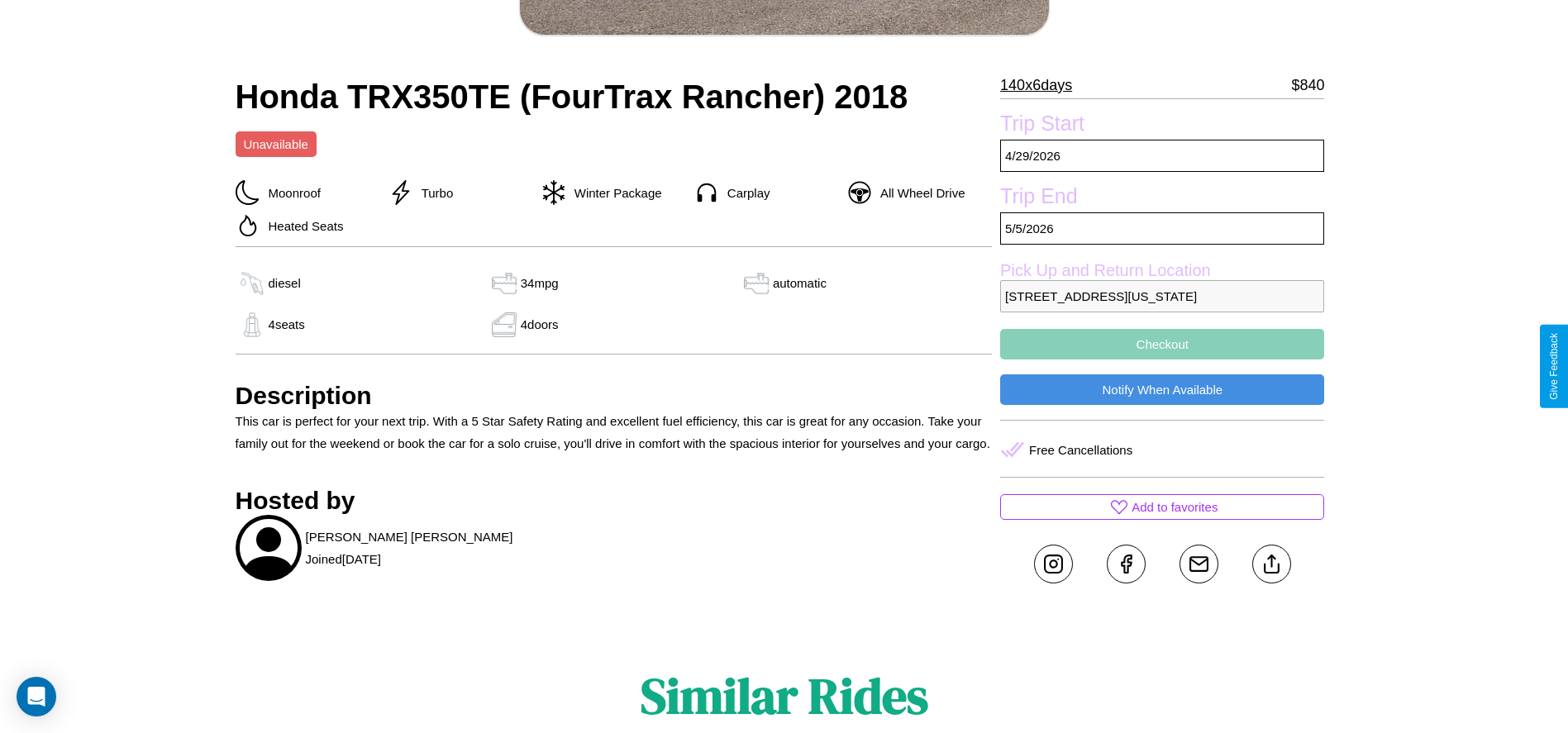
click at [1162, 359] on button "Checkout" at bounding box center [1162, 344] width 324 height 31
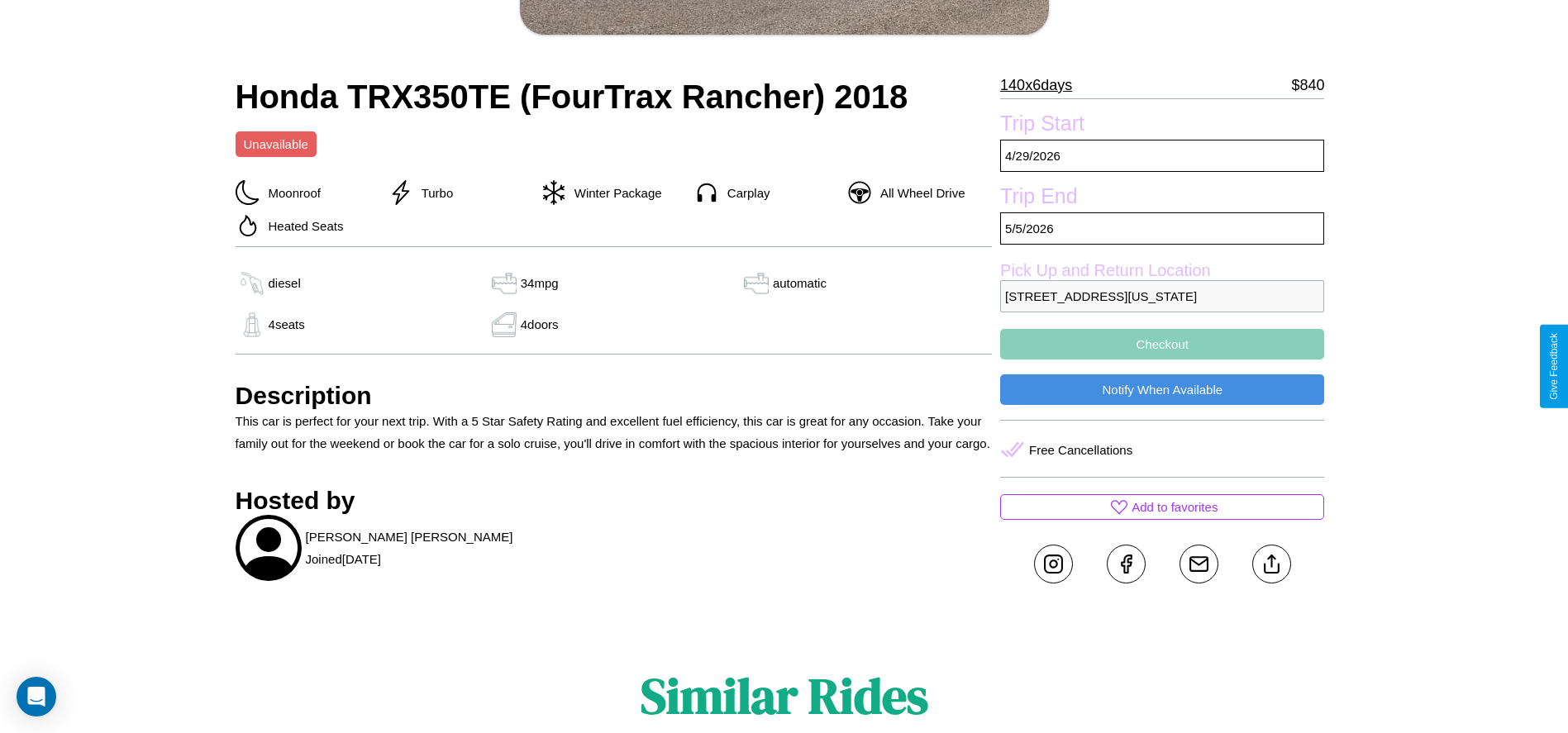
click at [1162, 359] on button "Checkout" at bounding box center [1162, 344] width 324 height 31
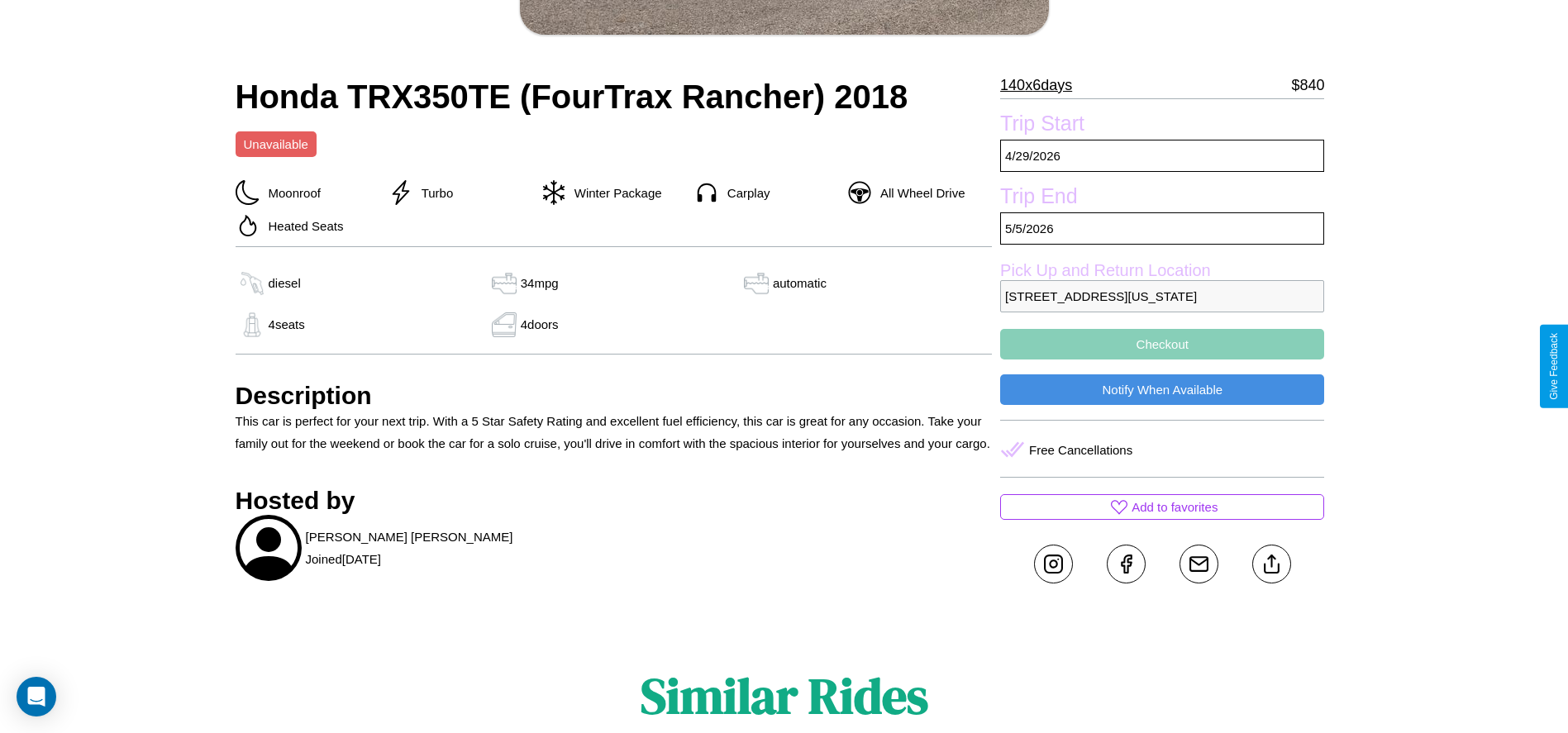
click at [1162, 359] on button "Checkout" at bounding box center [1162, 344] width 324 height 31
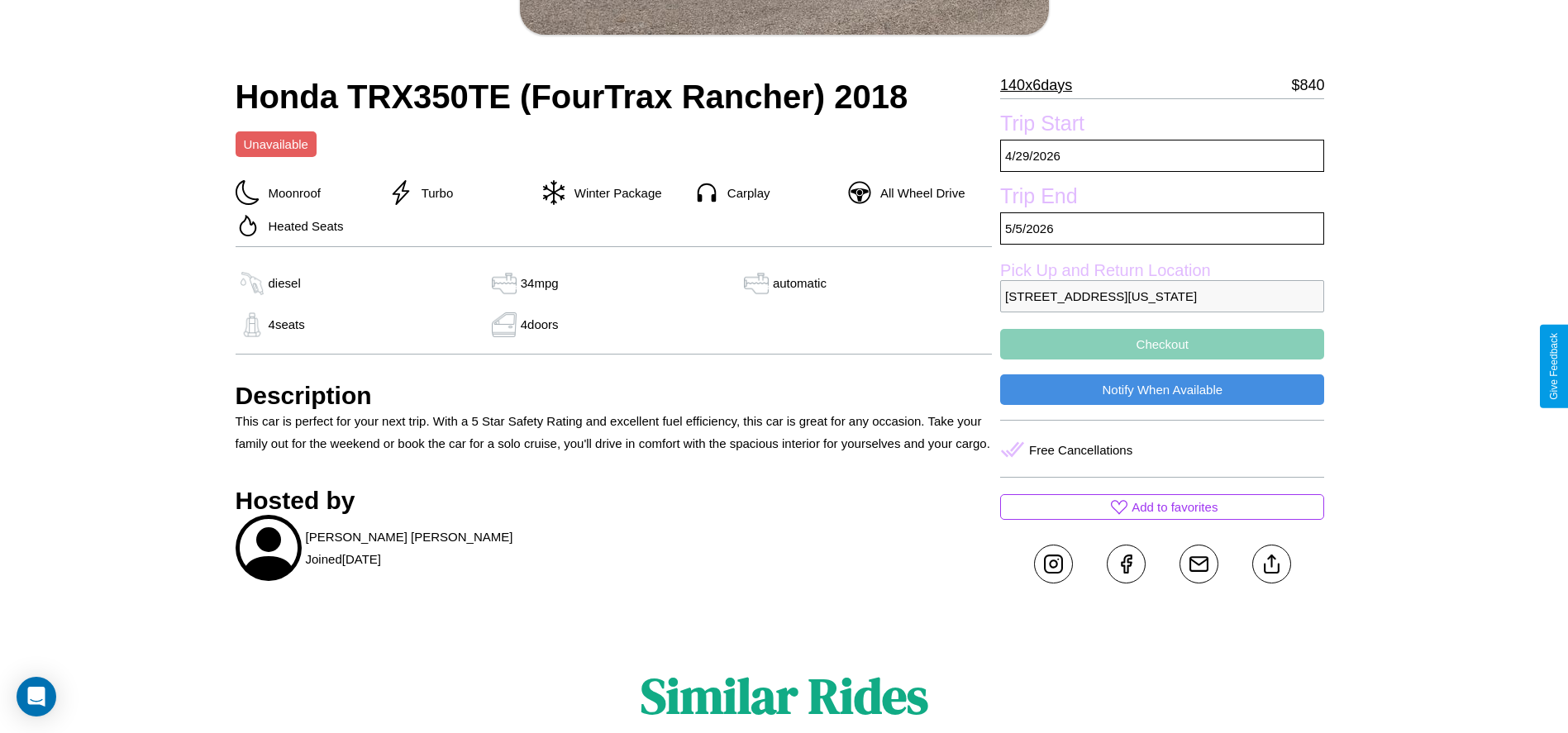
click at [1162, 359] on button "Checkout" at bounding box center [1162, 344] width 324 height 31
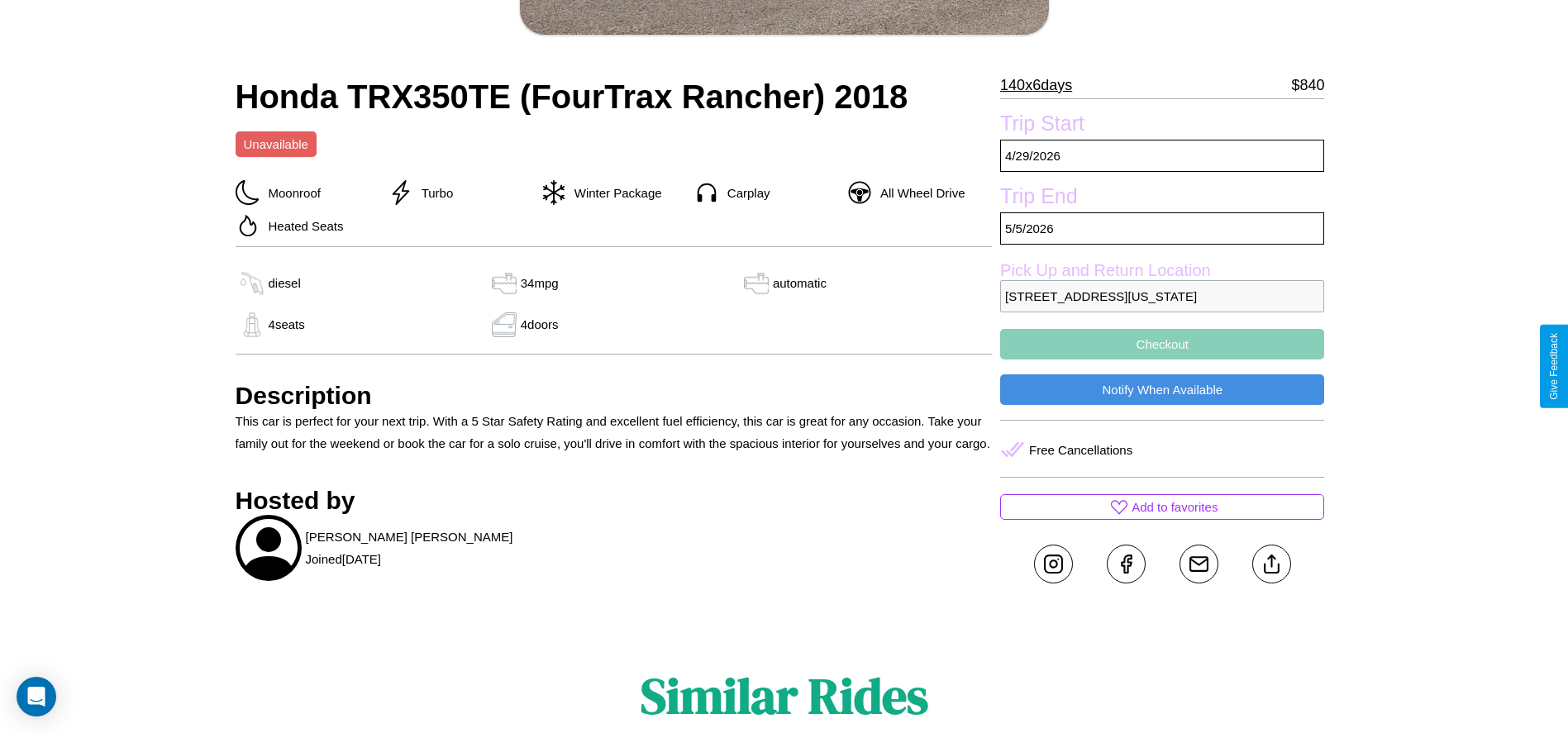
click at [1162, 359] on button "Checkout" at bounding box center [1162, 344] width 324 height 31
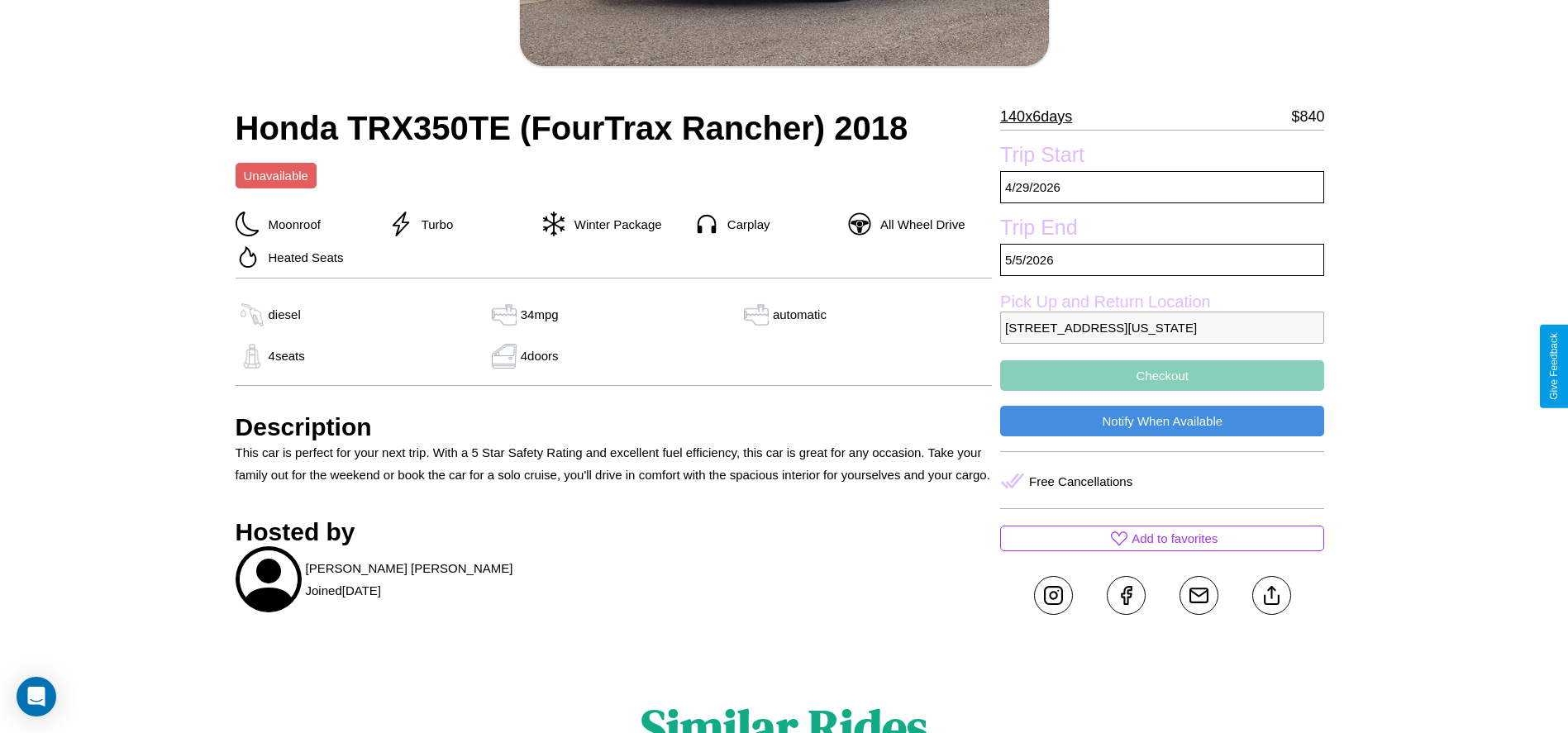
scroll to position [449, 0]
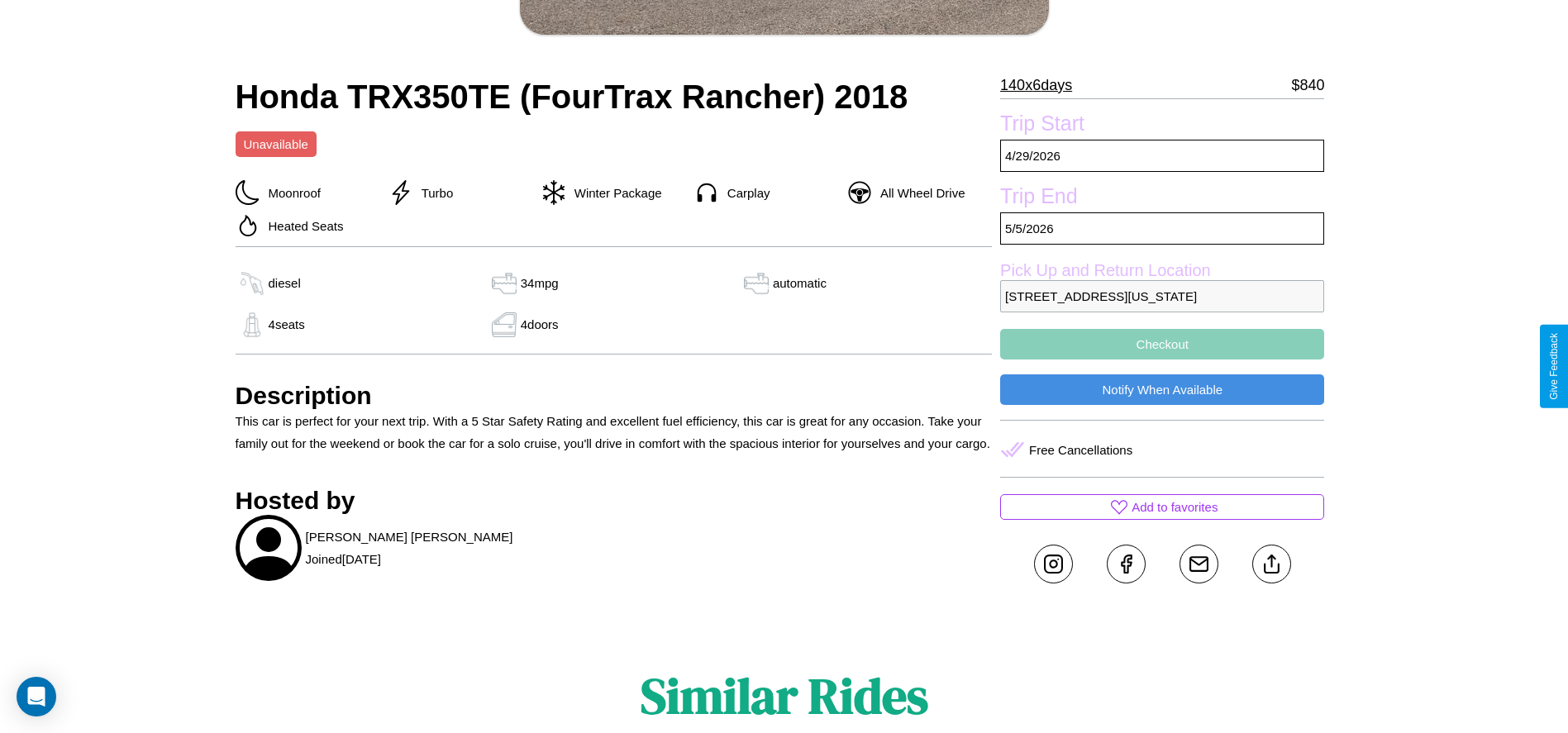
click at [1162, 359] on button "Checkout" at bounding box center [1162, 344] width 324 height 31
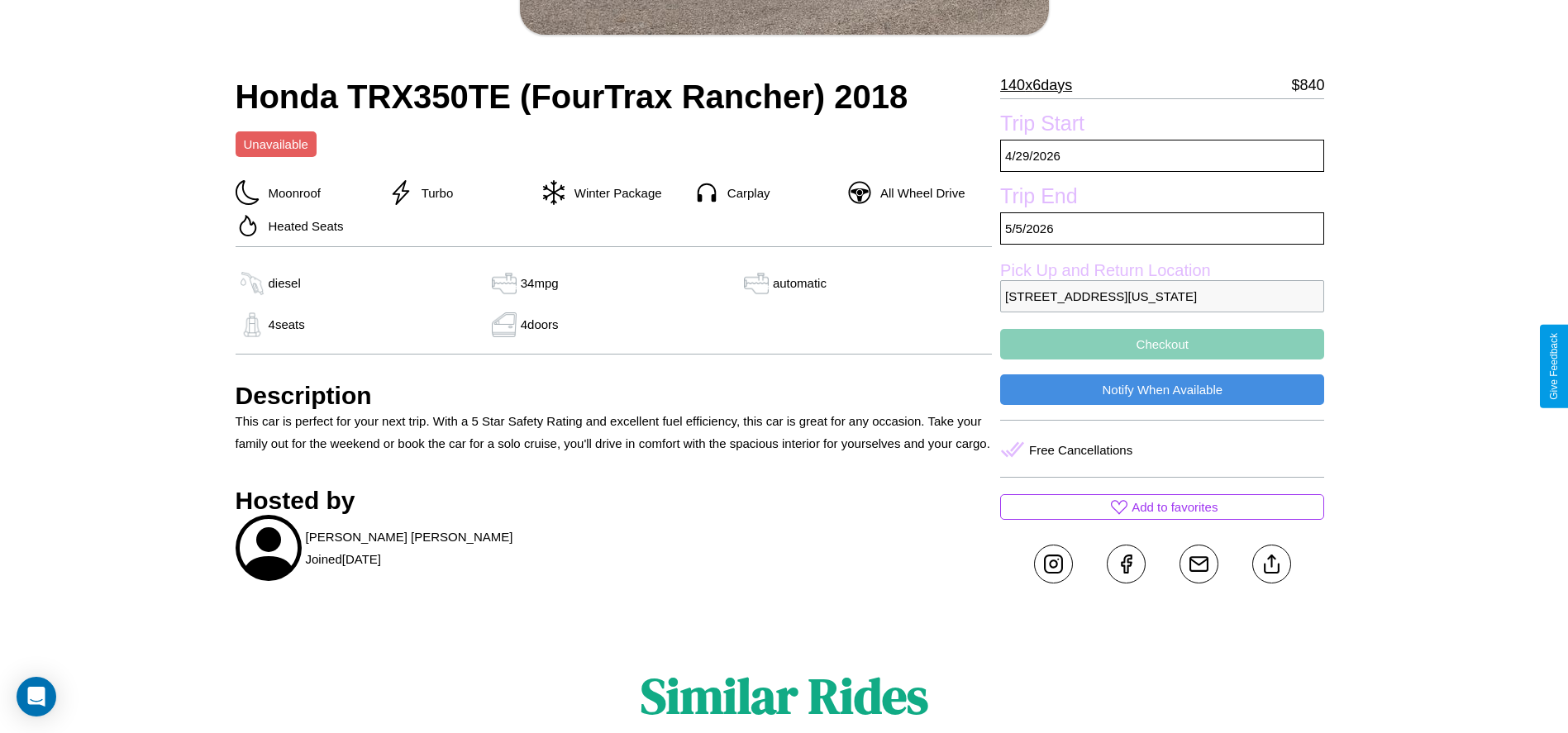
click at [1162, 359] on button "Checkout" at bounding box center [1162, 344] width 324 height 31
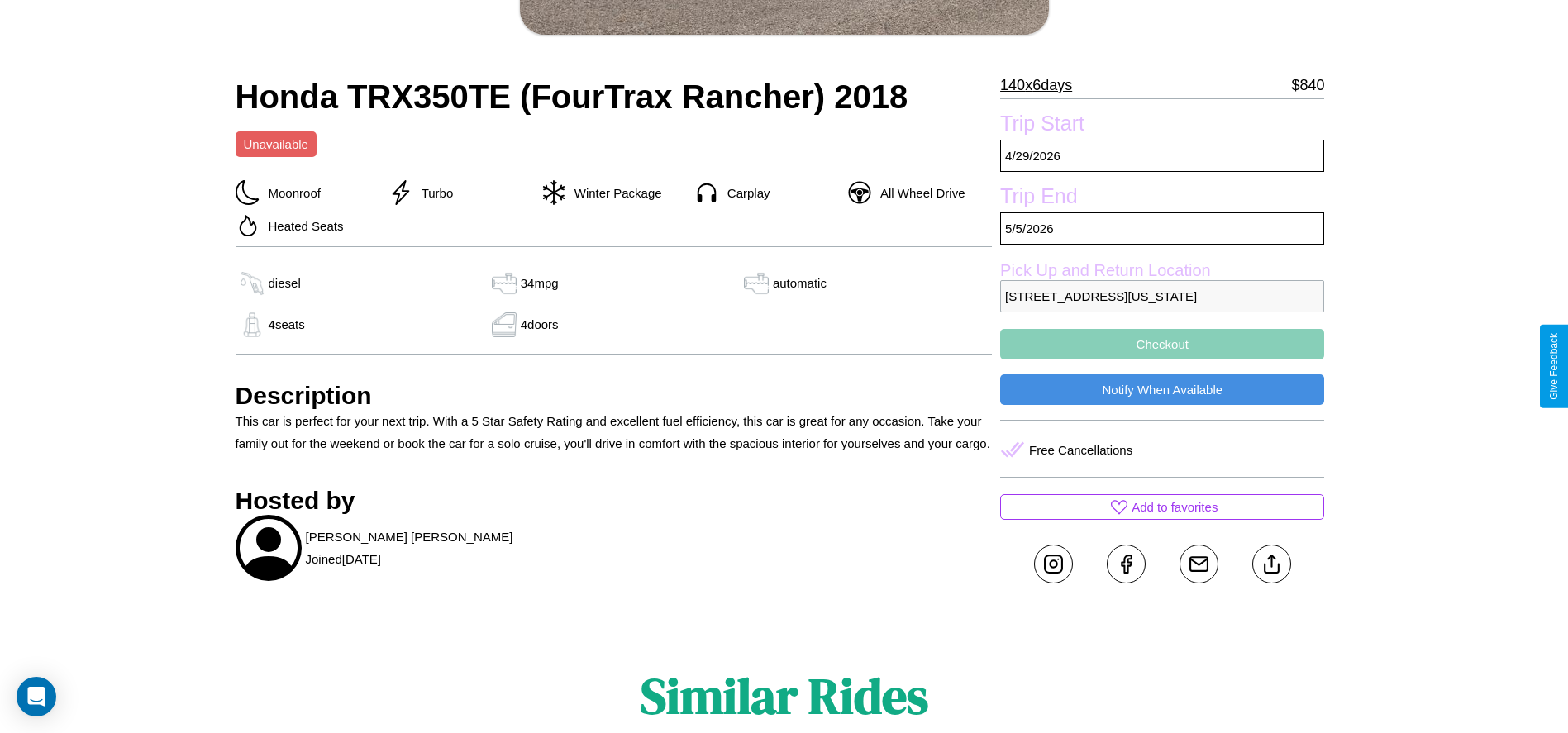
click at [1162, 359] on button "Checkout" at bounding box center [1162, 344] width 324 height 31
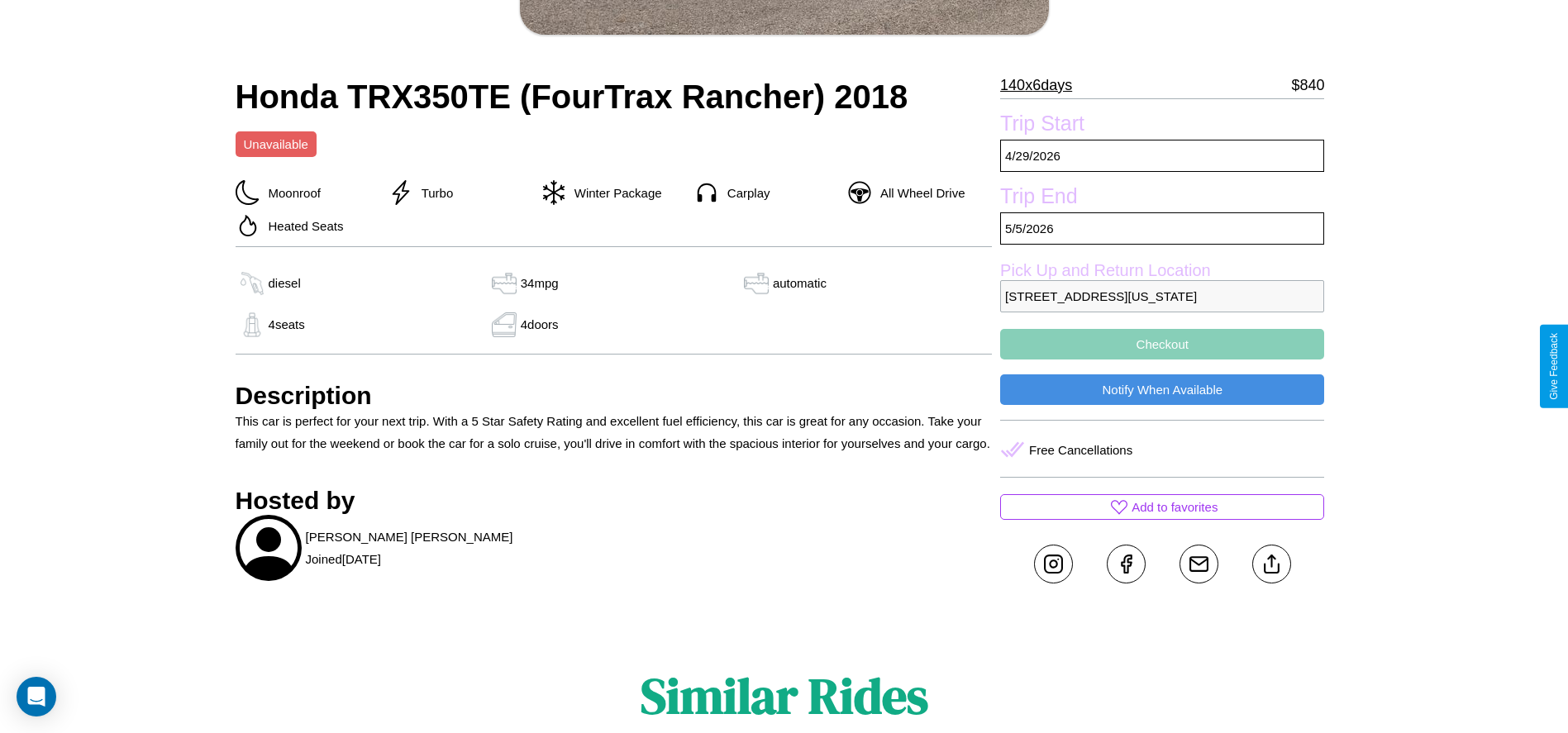
click at [1162, 359] on button "Checkout" at bounding box center [1162, 344] width 324 height 31
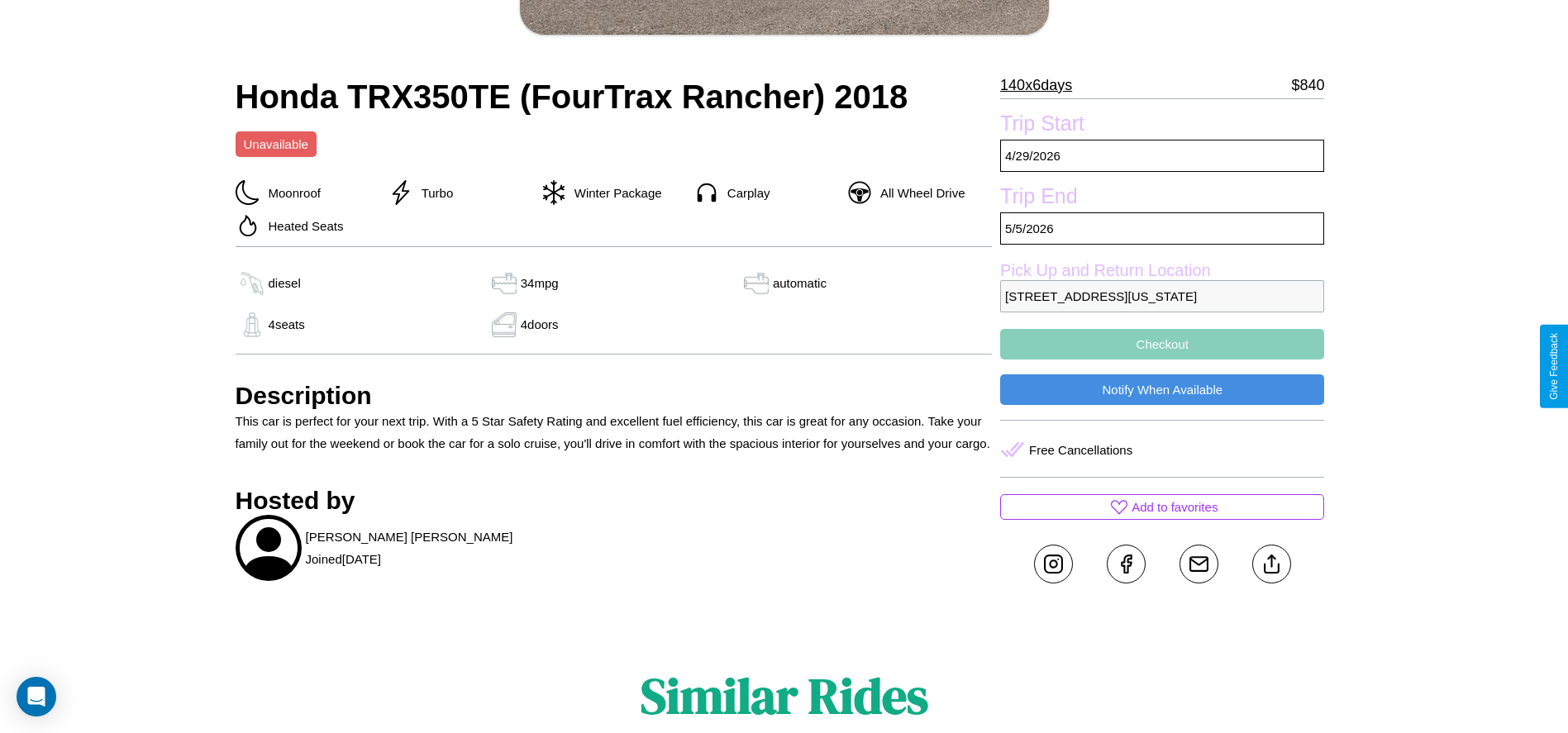
click at [1162, 359] on button "Checkout" at bounding box center [1162, 344] width 324 height 31
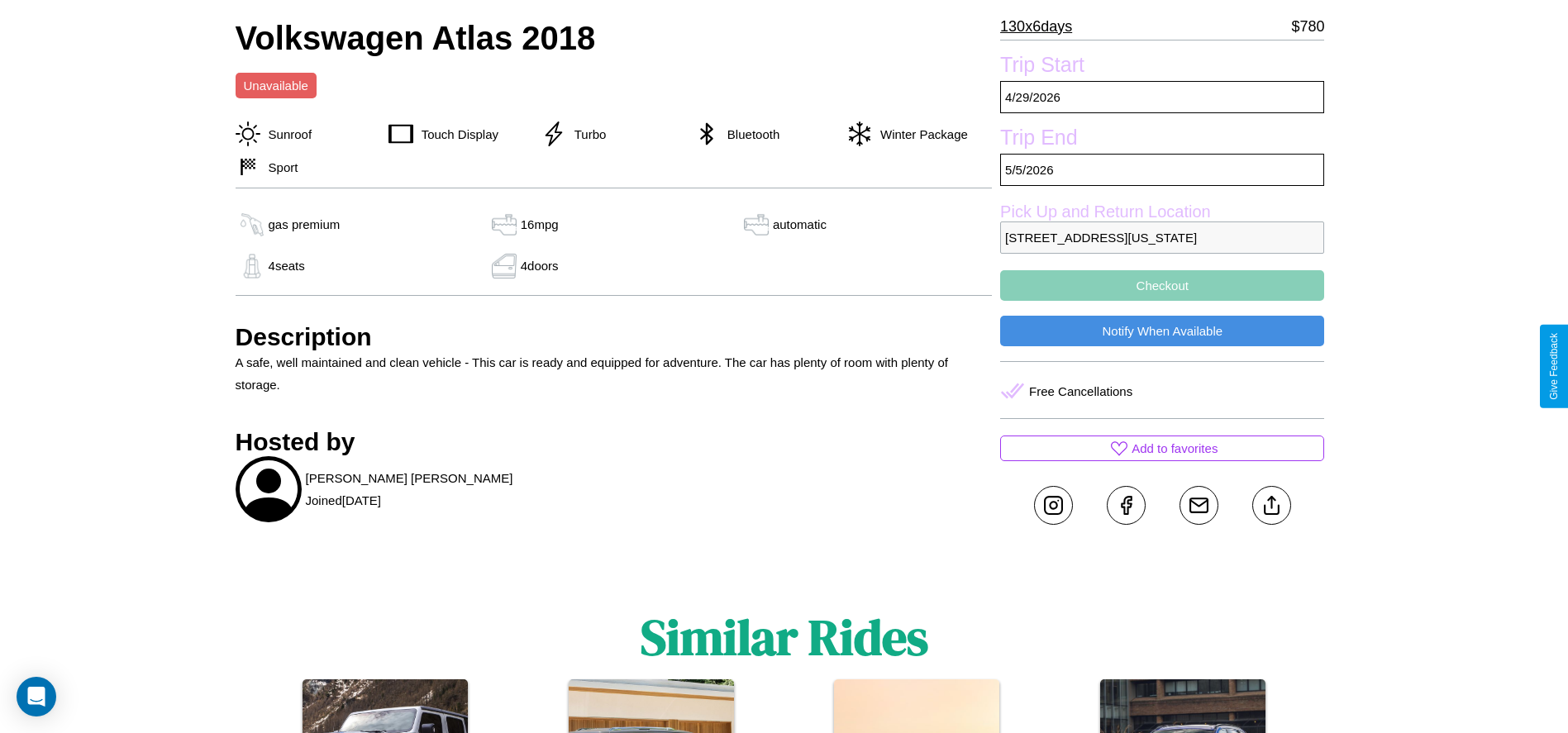
scroll to position [647, 0]
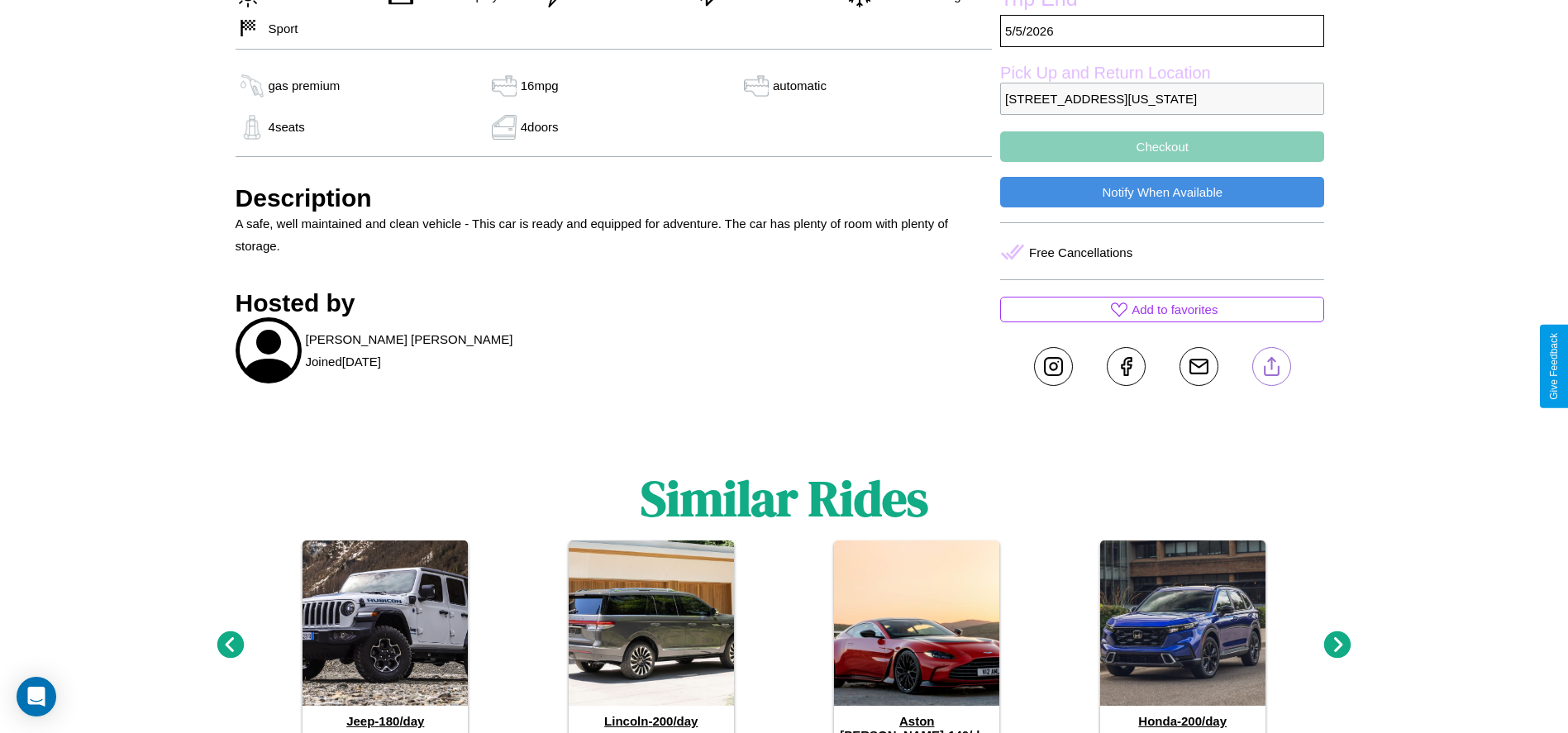
click at [1272, 366] on line at bounding box center [1272, 363] width 0 height 12
